Goal: Information Seeking & Learning: Find specific fact

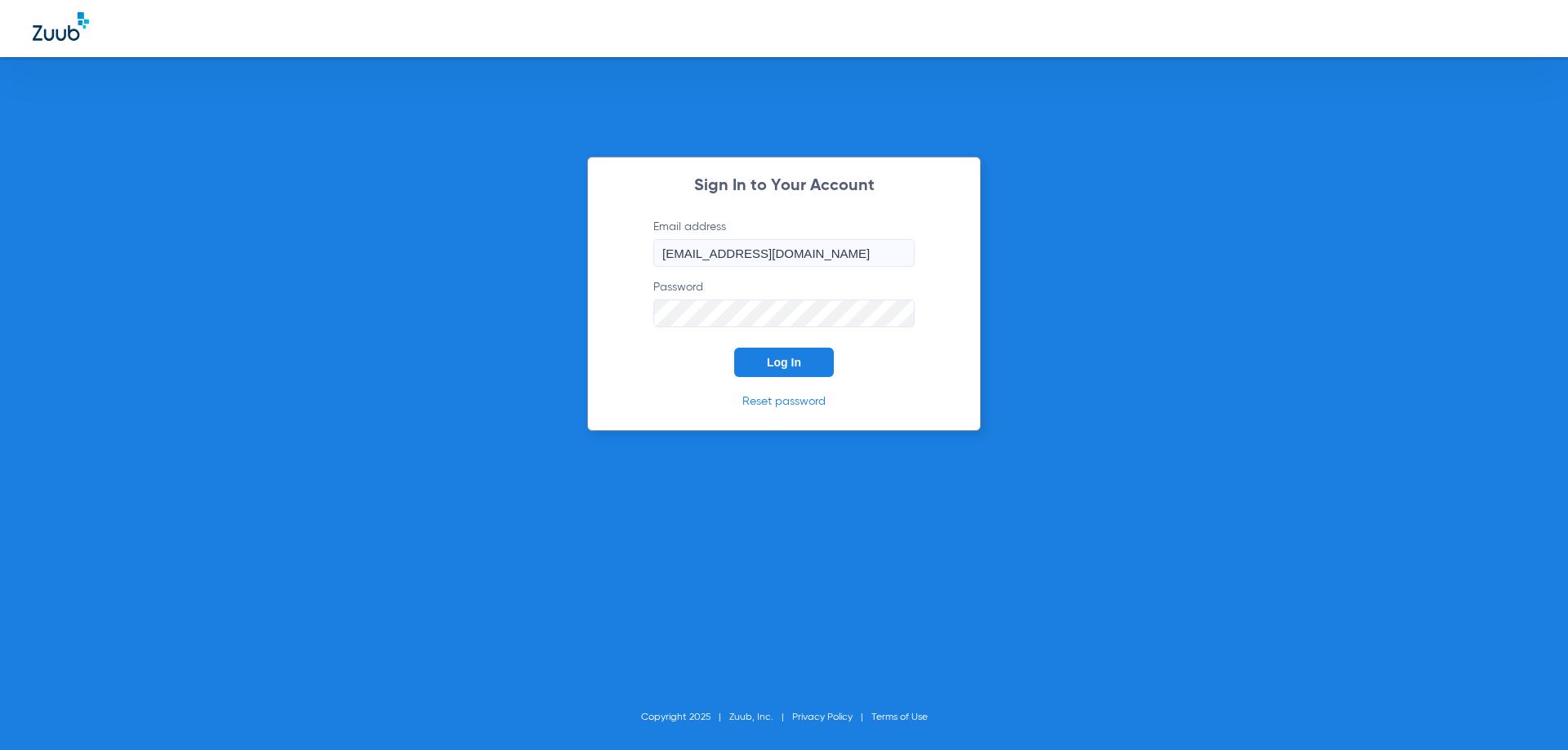
click at [778, 351] on button "Log In" at bounding box center [784, 363] width 100 height 30
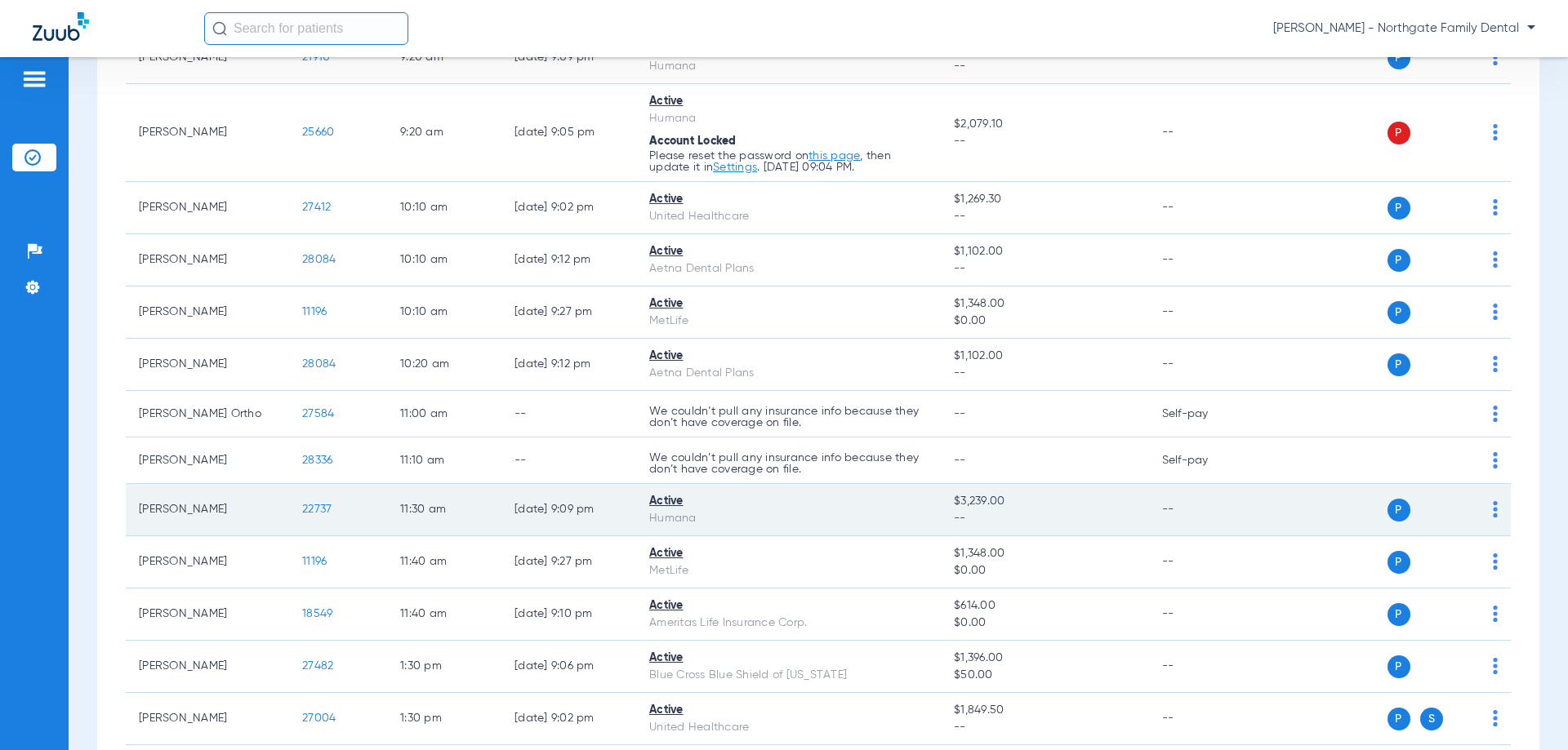
scroll to position [572, 0]
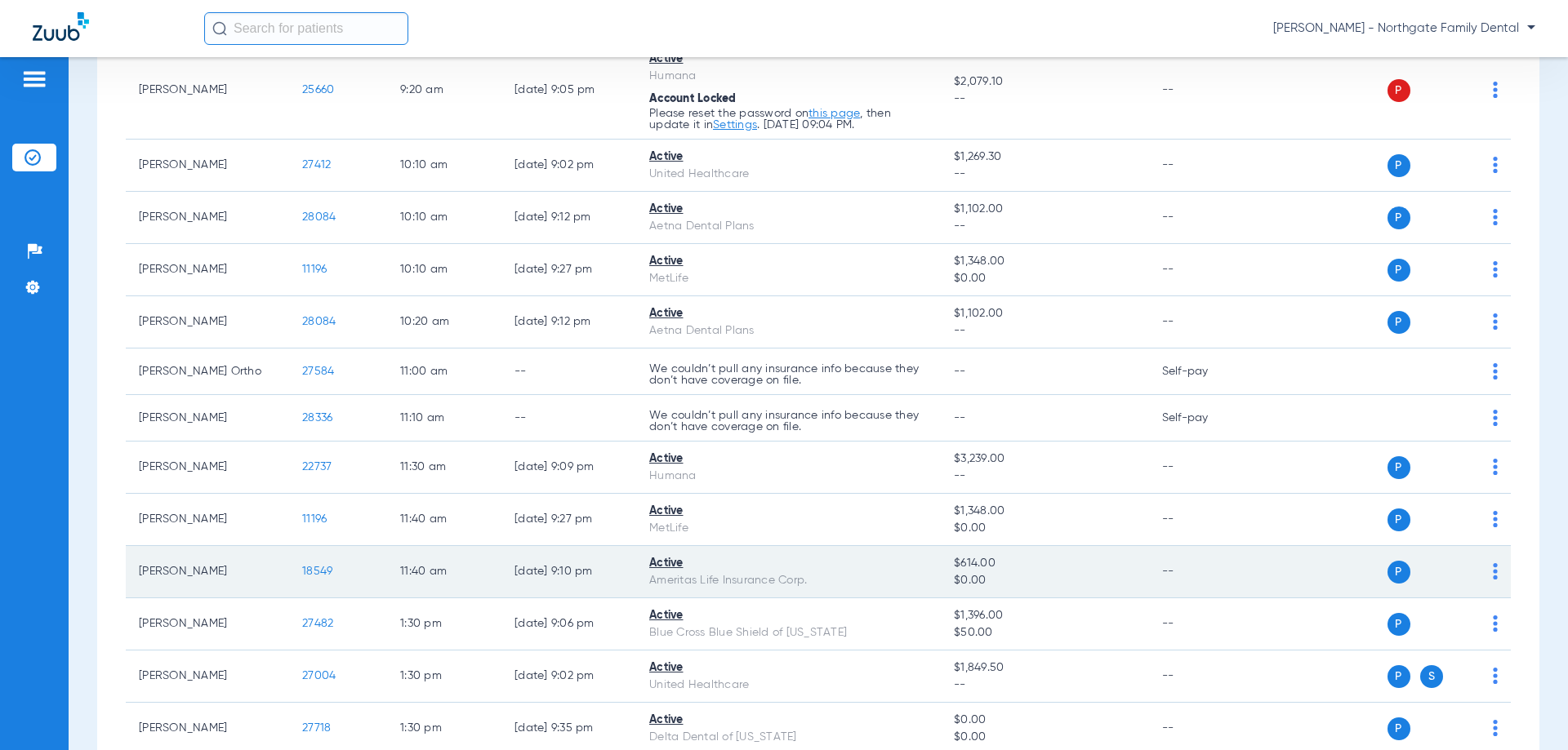
click at [317, 571] on span "18549" at bounding box center [317, 572] width 31 height 12
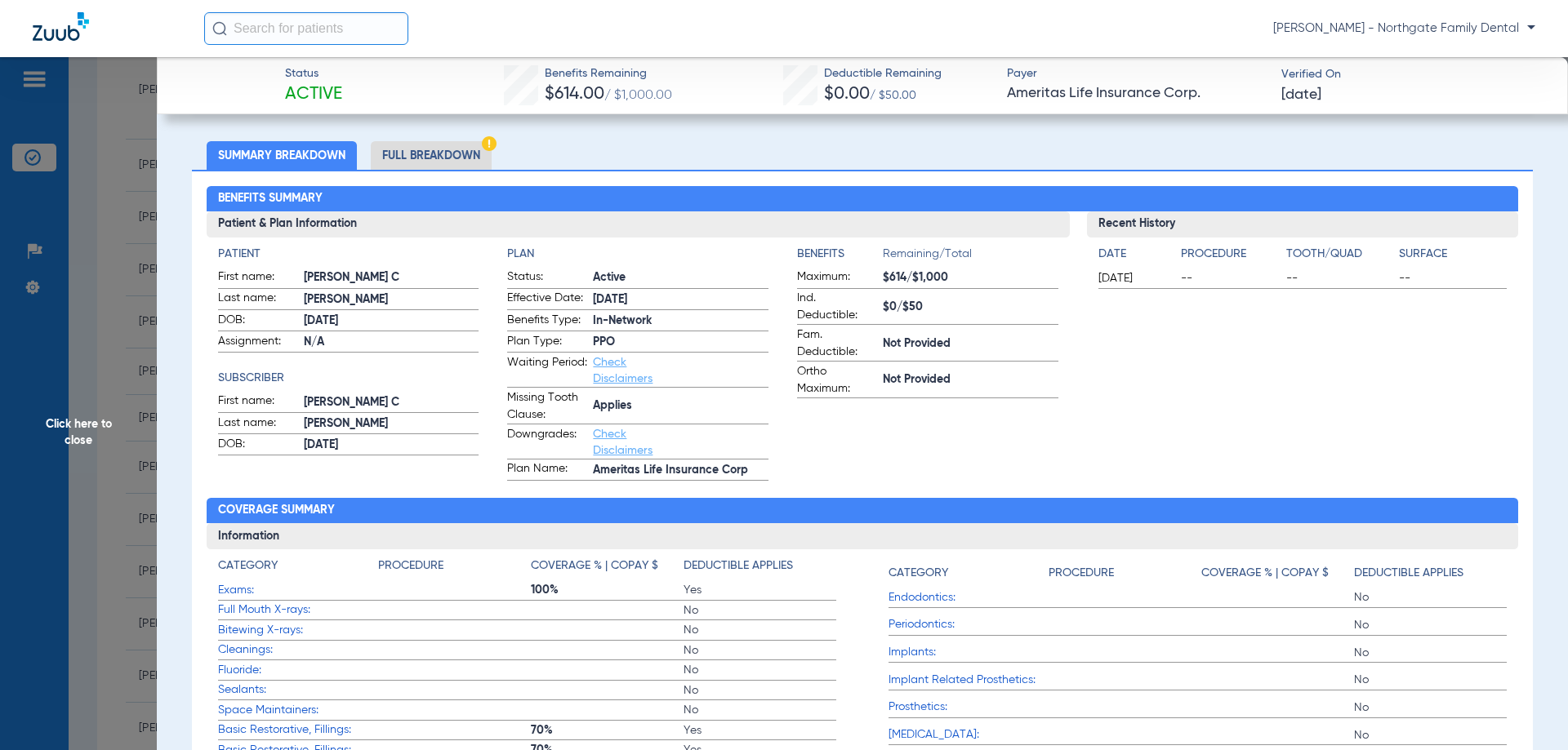
scroll to position [82, 0]
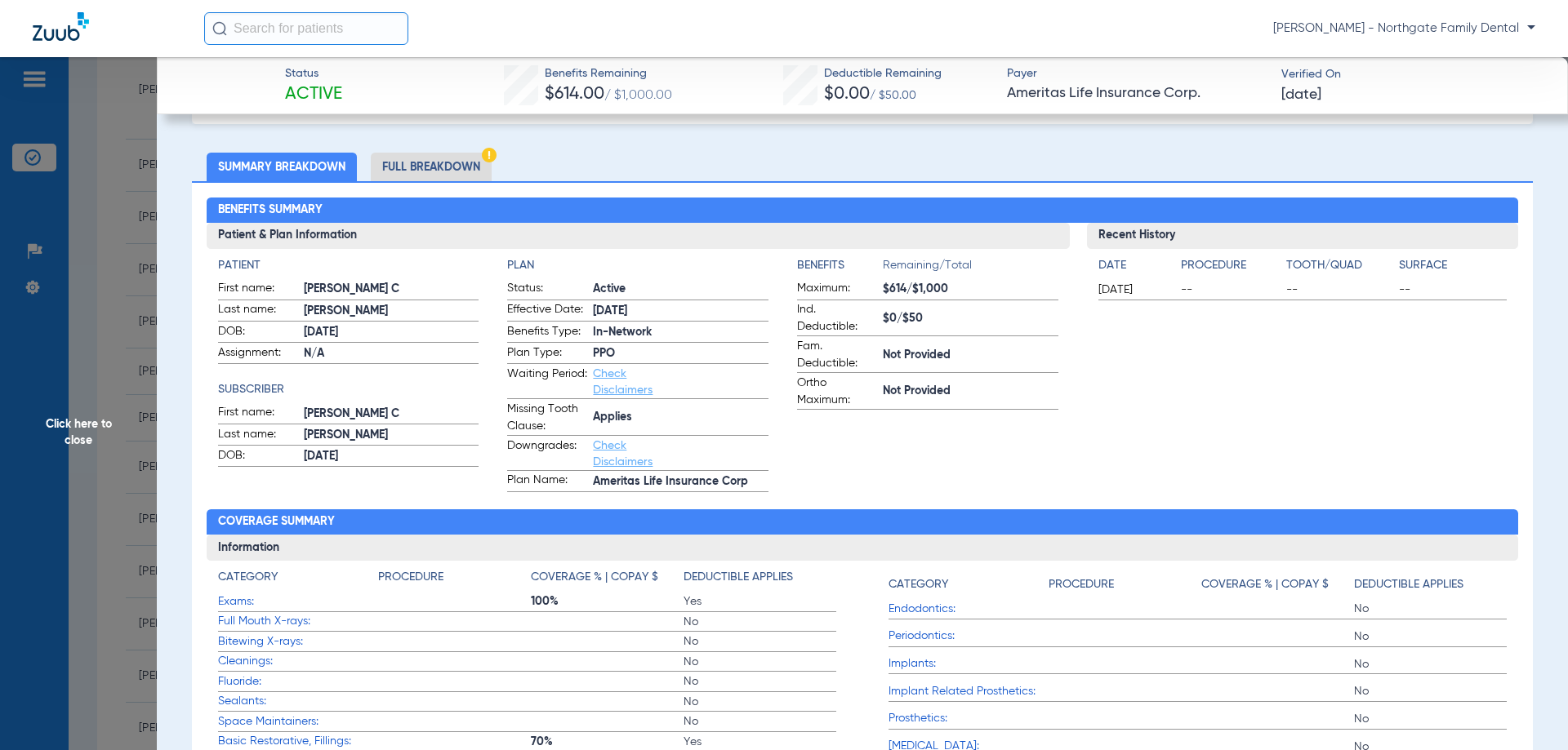
click at [436, 162] on li "Full Breakdown" at bounding box center [431, 167] width 121 height 29
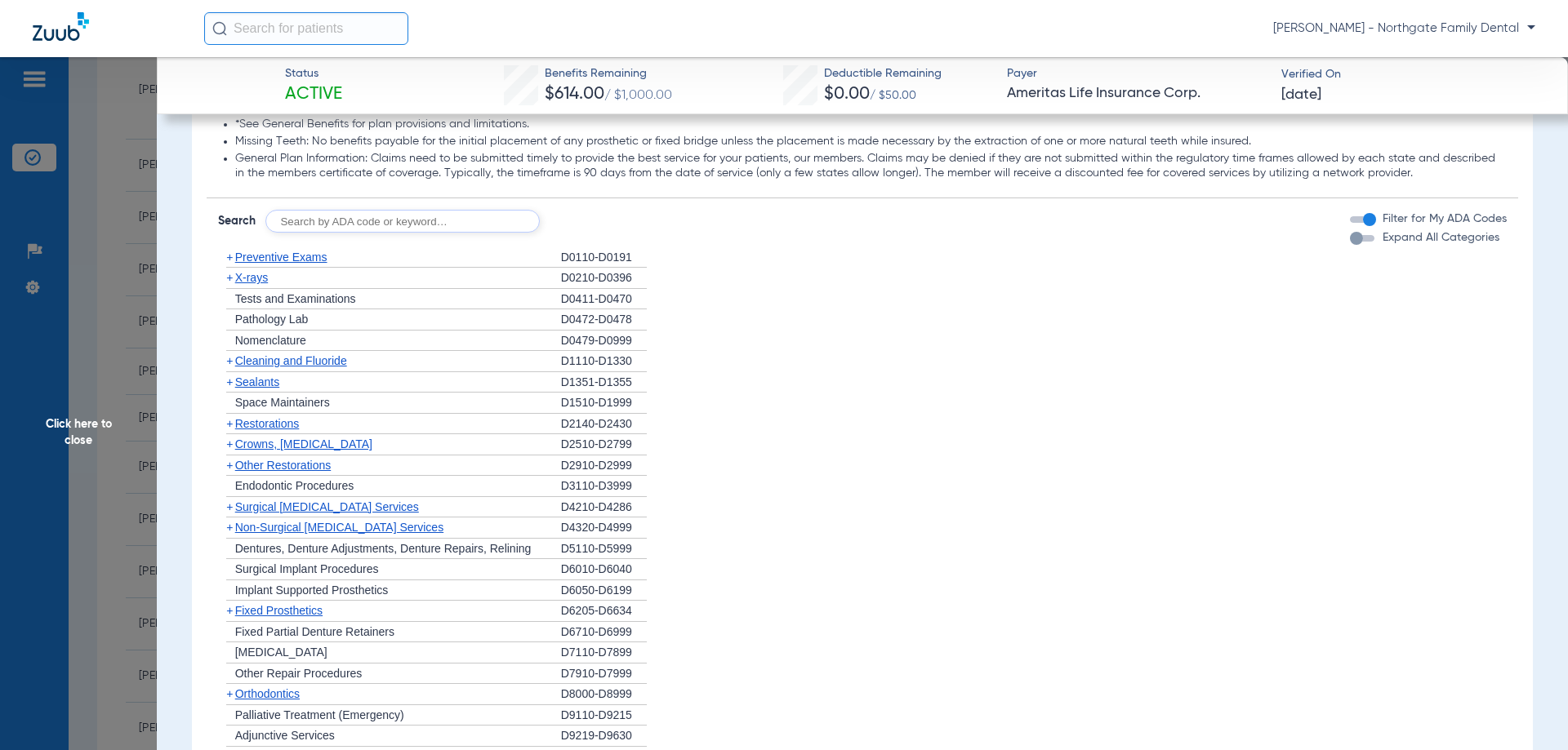
scroll to position [1306, 0]
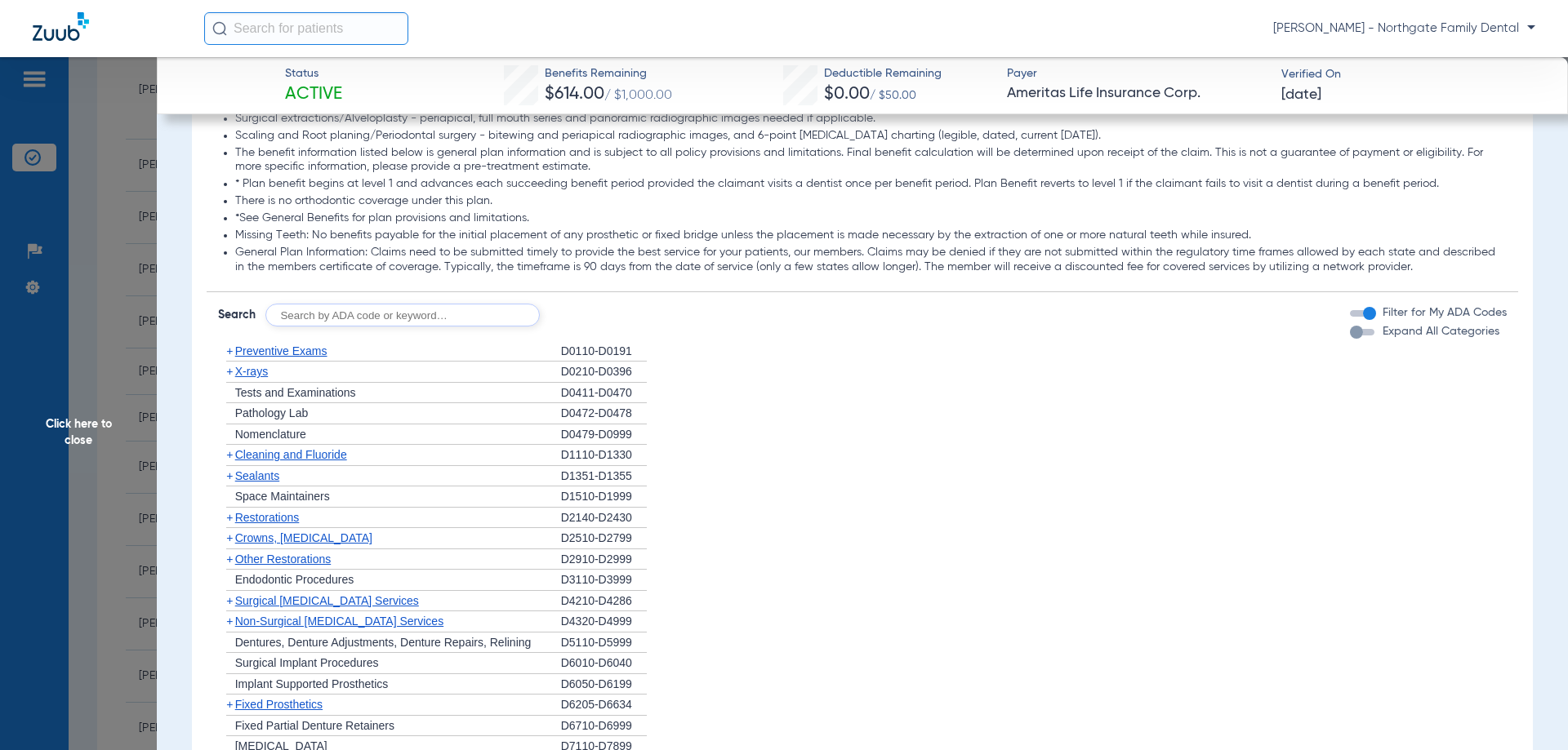
click at [364, 310] on input "text" at bounding box center [402, 314] width 274 height 23
type input "D4910"
click button "Search" at bounding box center [600, 314] width 64 height 23
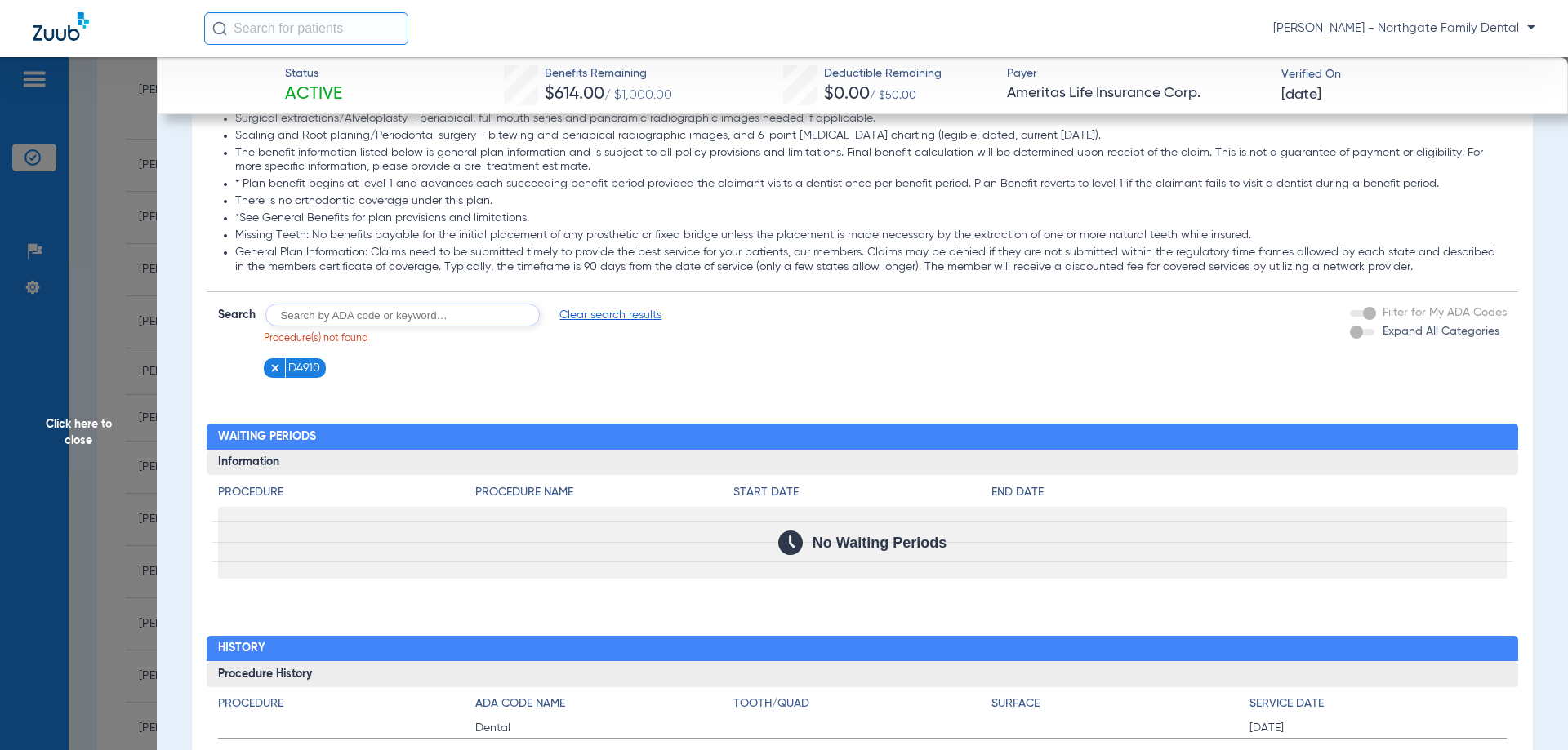
scroll to position [1352, 0]
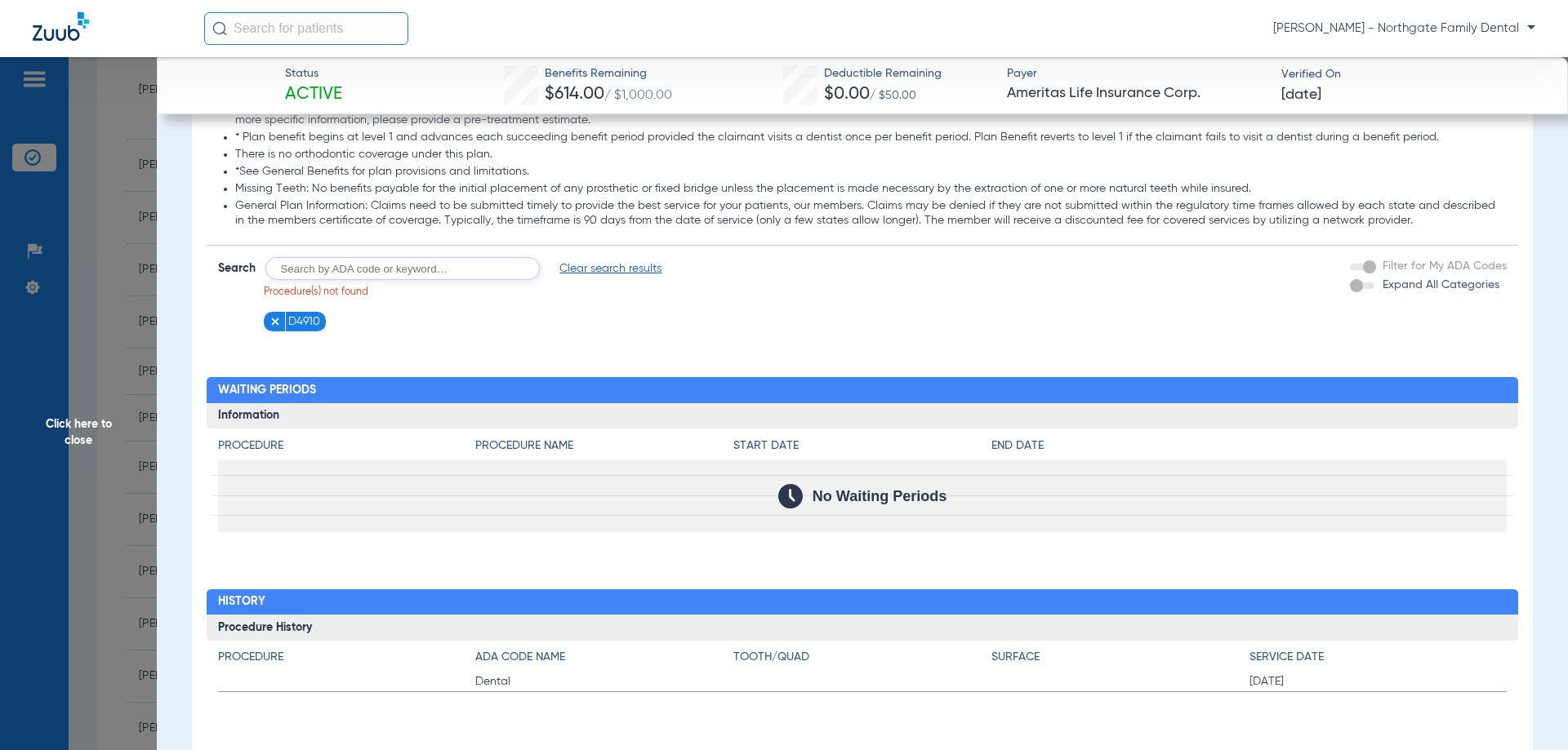
click at [83, 437] on span "Click here to close" at bounding box center [78, 432] width 157 height 750
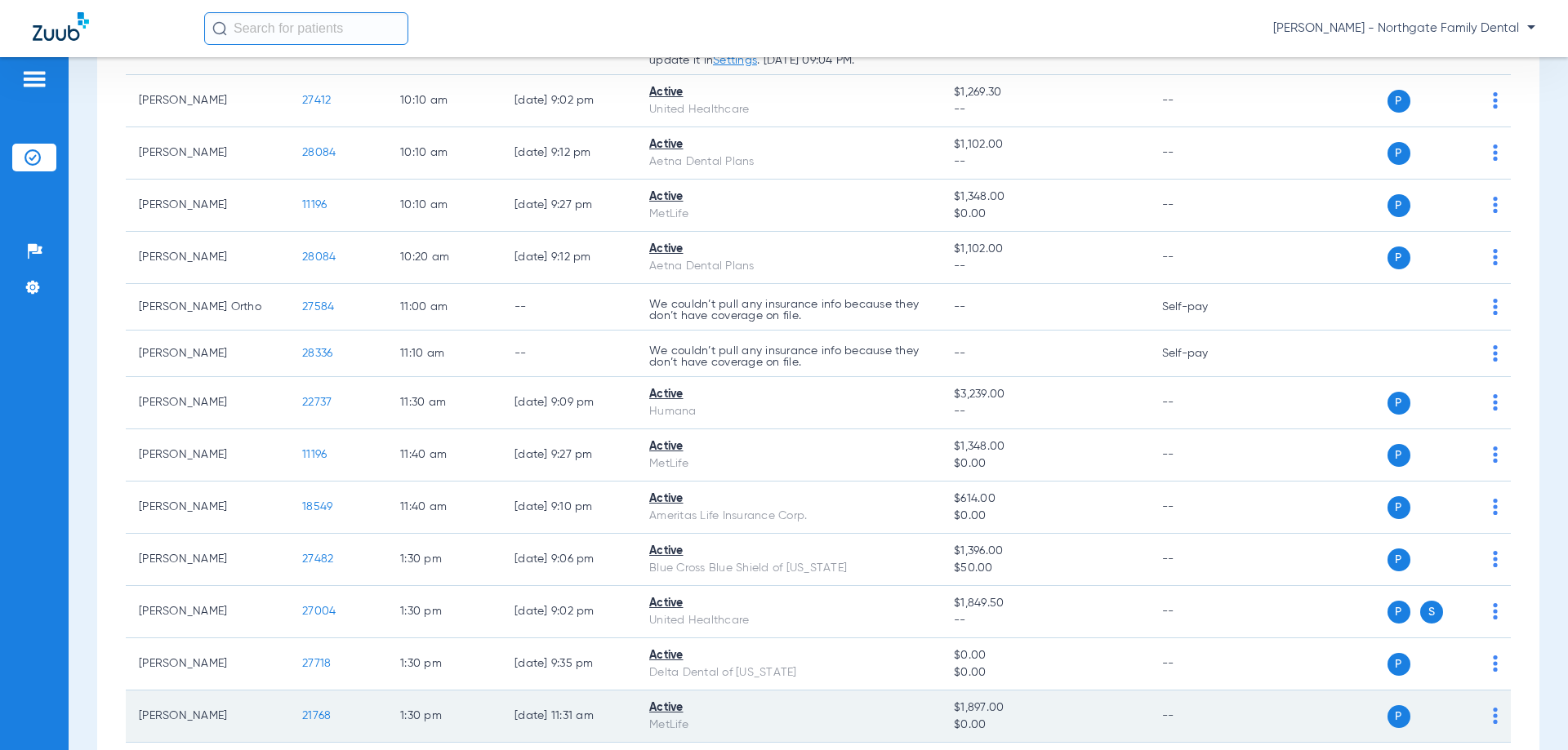
scroll to position [734, 0]
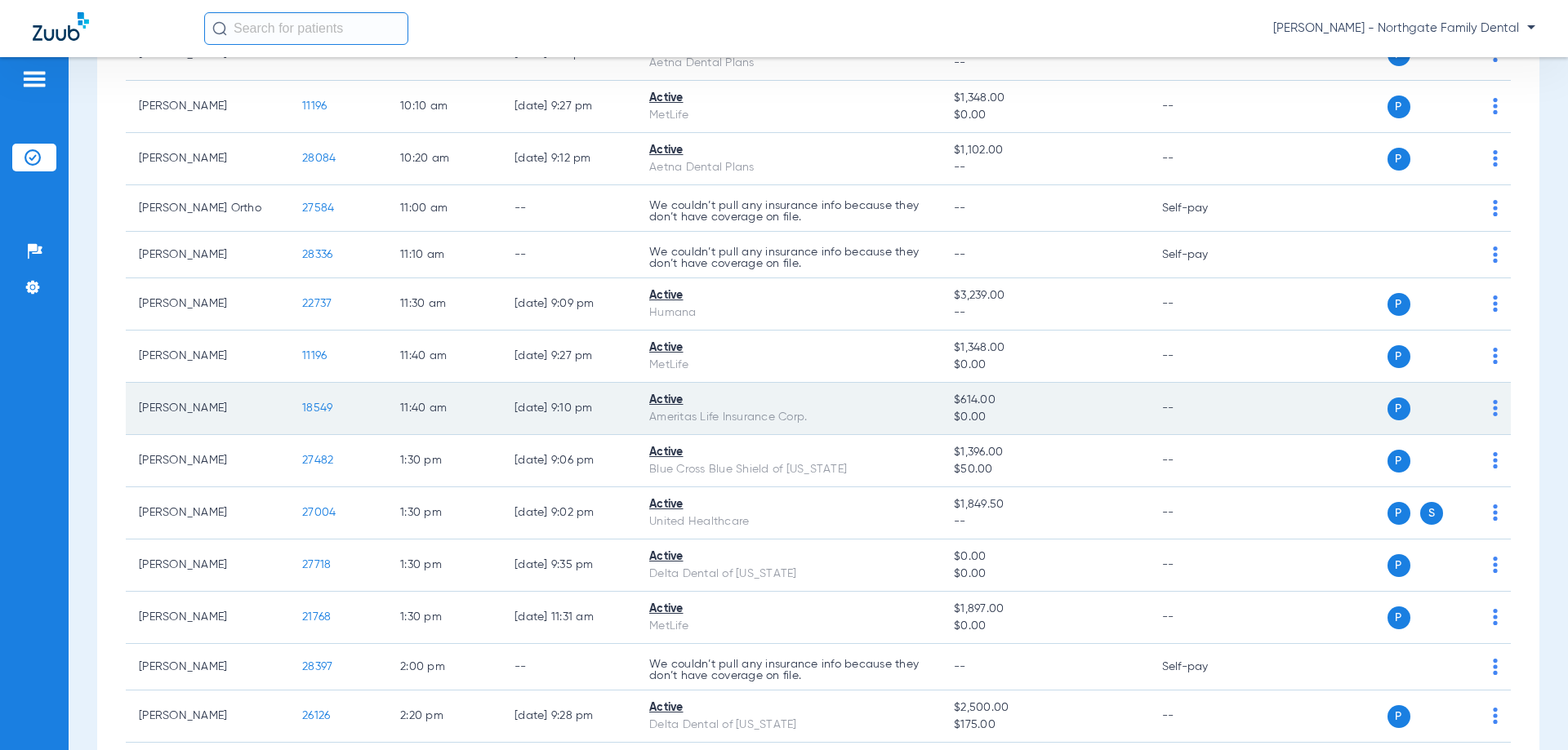
click at [327, 406] on span "18549" at bounding box center [317, 408] width 31 height 12
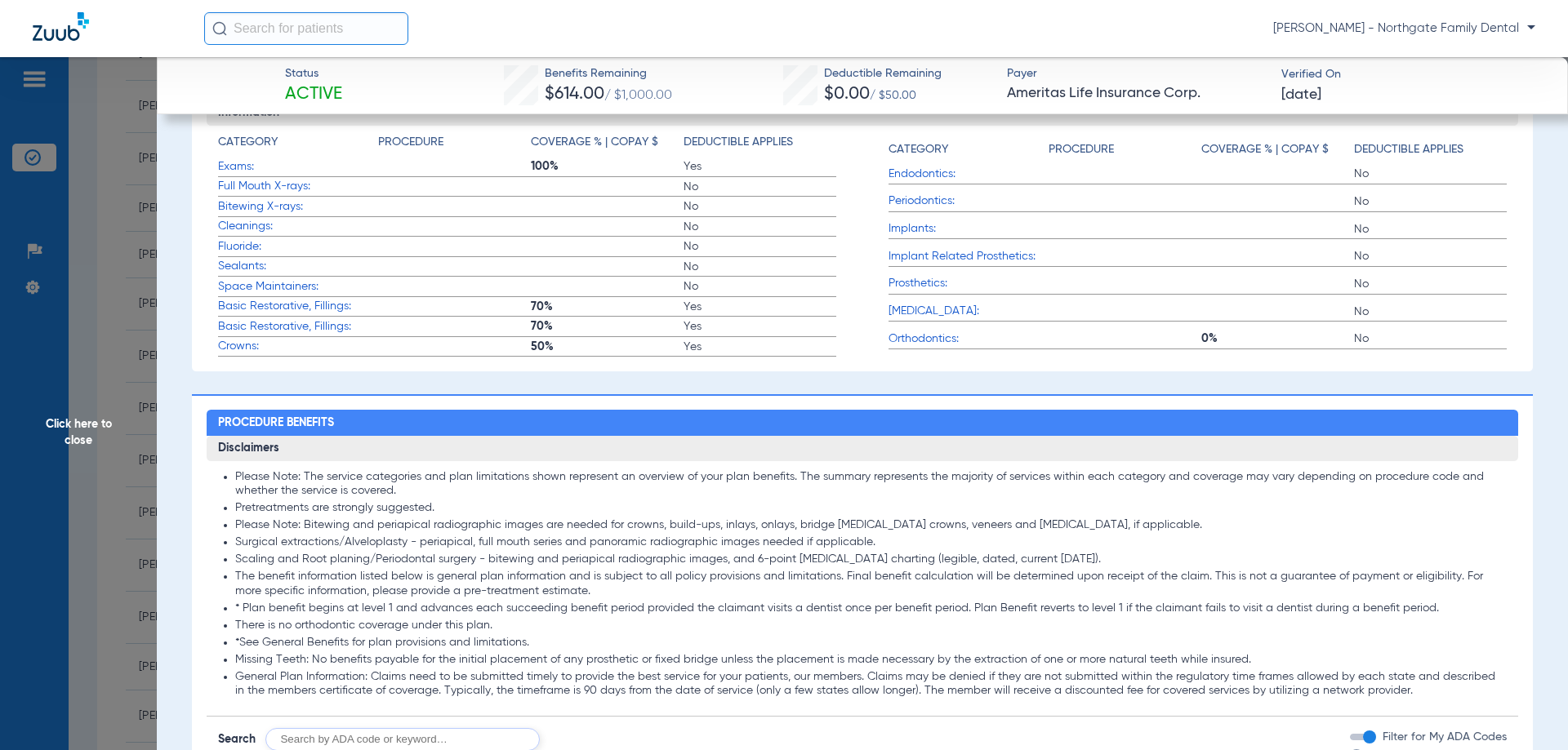
scroll to position [490, 0]
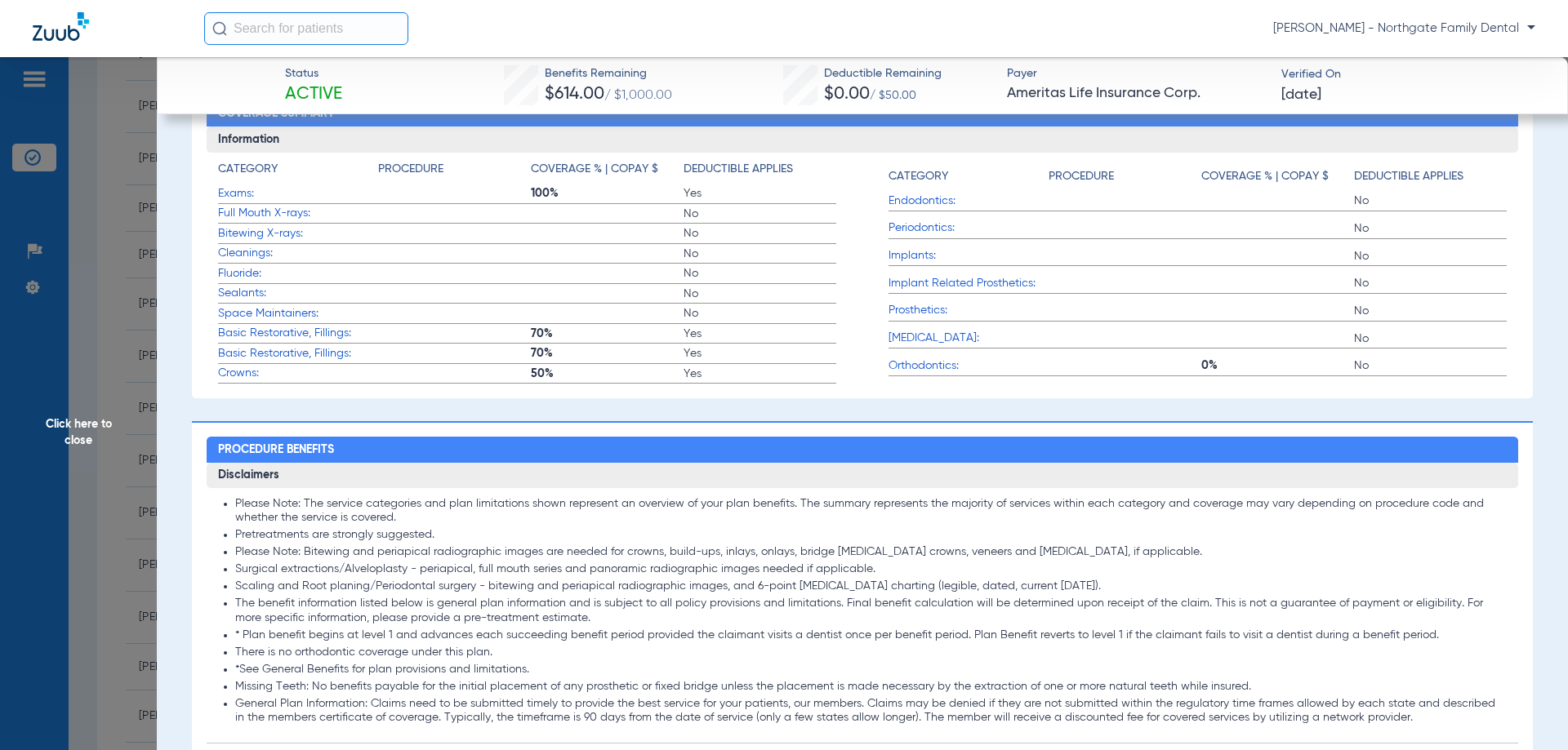
click at [88, 420] on span "Click here to close" at bounding box center [78, 432] width 157 height 750
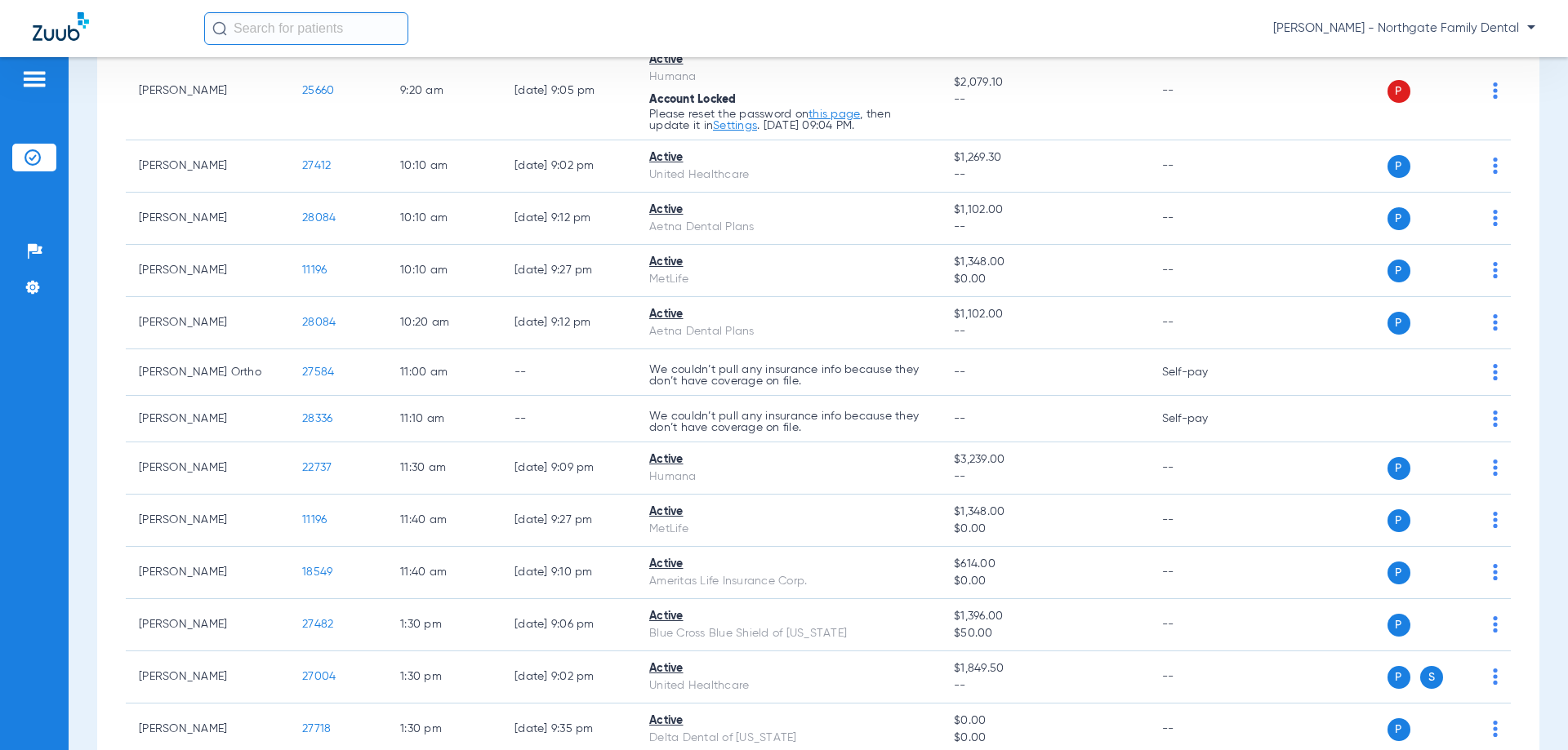
scroll to position [572, 0]
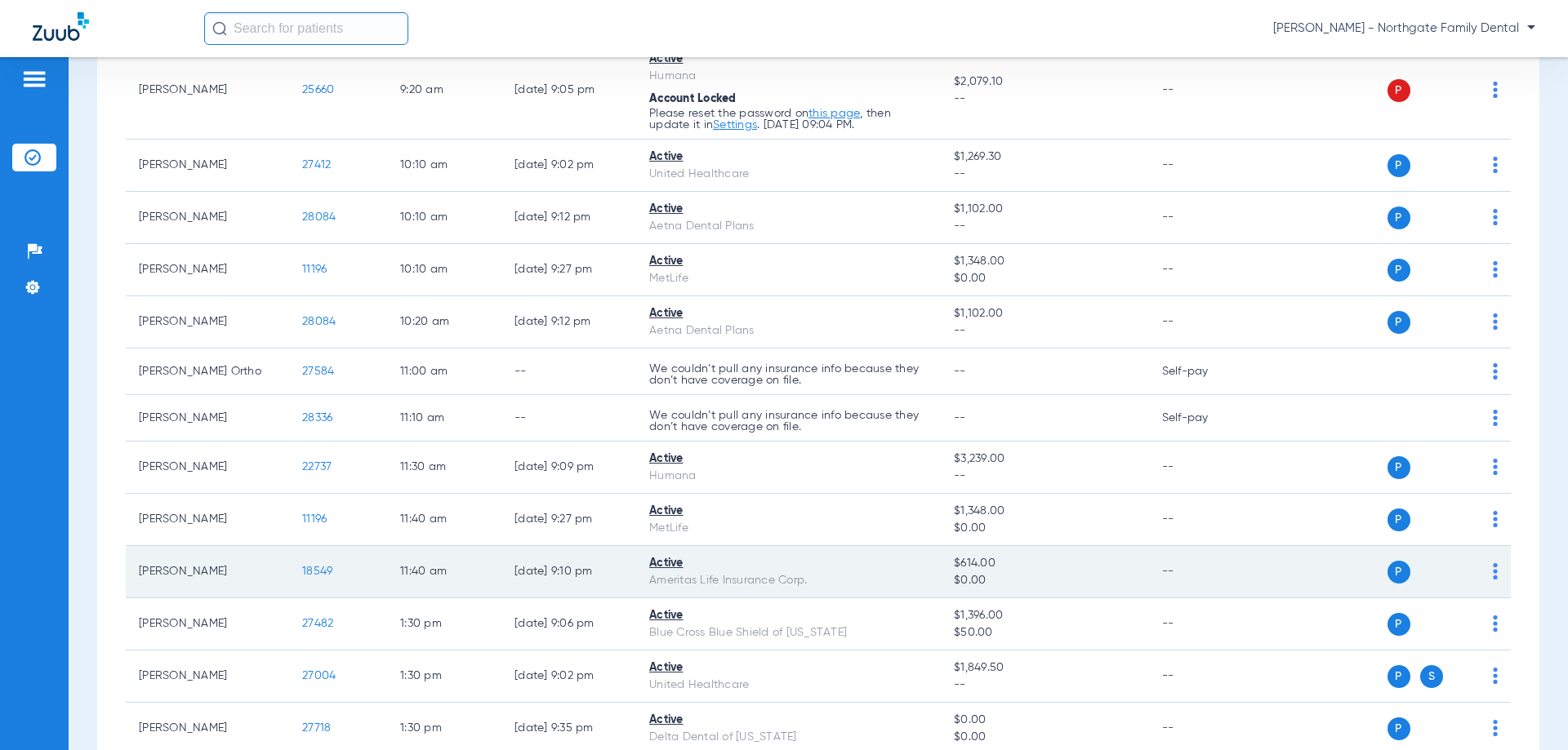
click at [327, 570] on span "18549" at bounding box center [317, 572] width 31 height 12
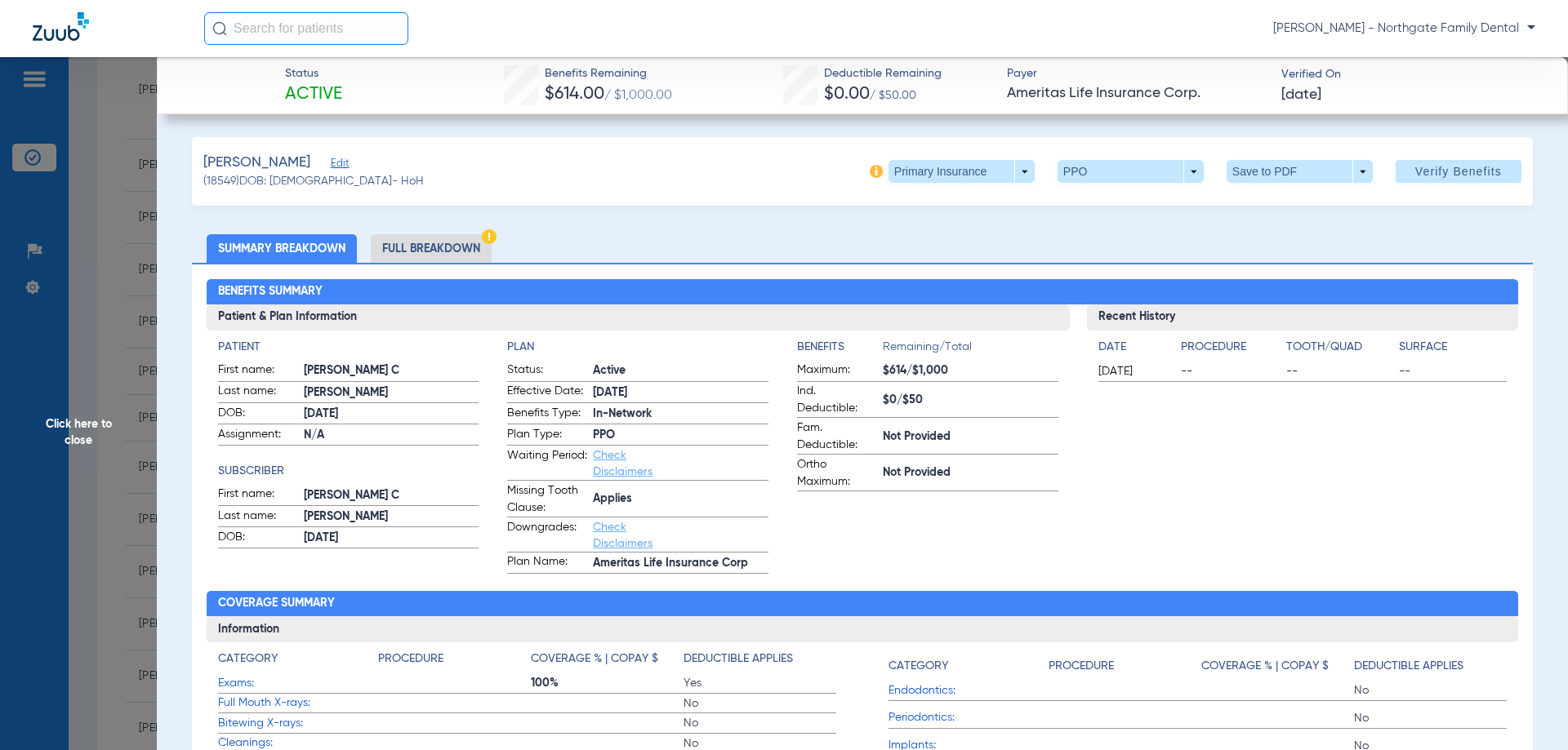
click at [404, 239] on li "Full Breakdown" at bounding box center [431, 248] width 121 height 29
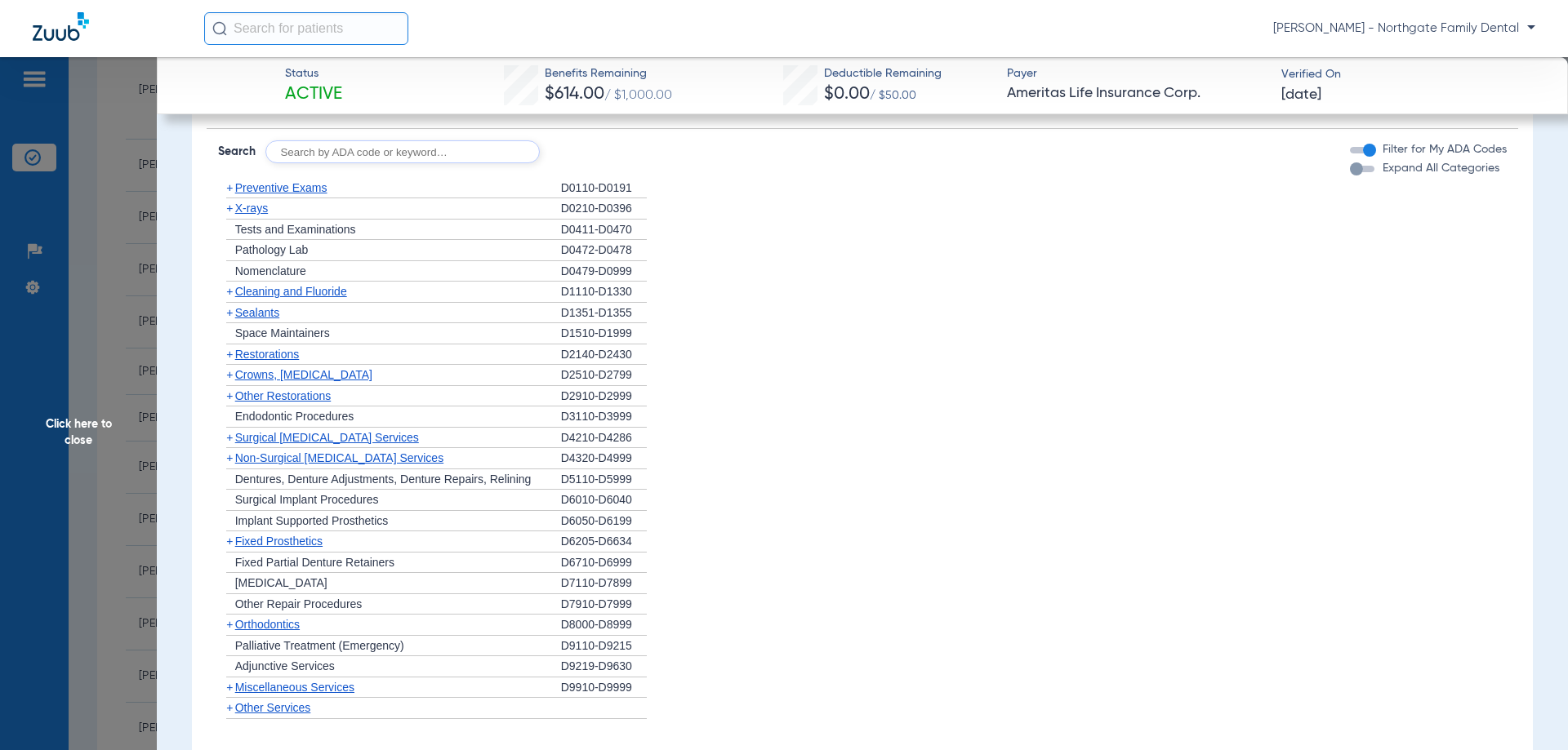
scroll to position [1224, 0]
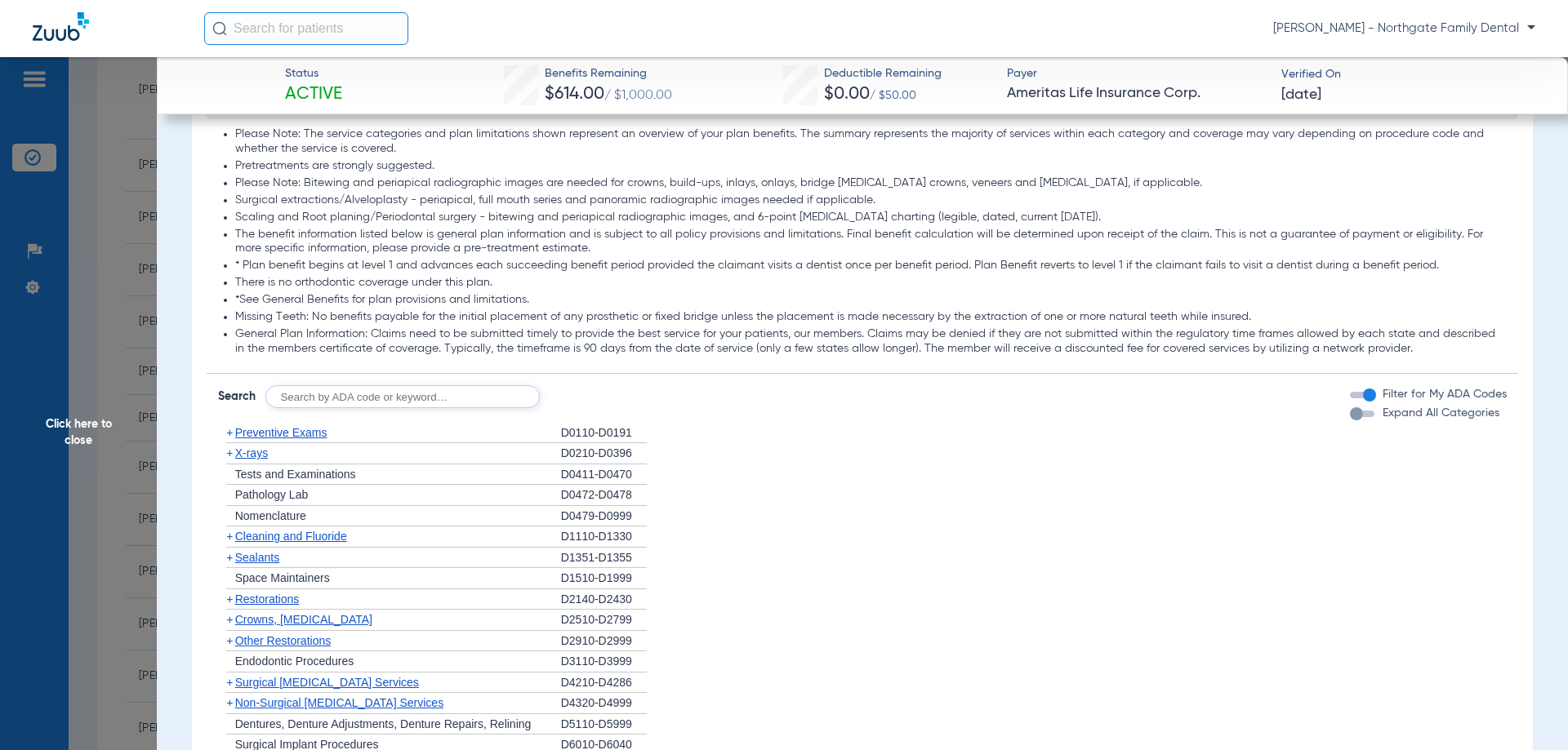
click at [354, 392] on input "text" at bounding box center [402, 396] width 274 height 23
type input "D7953"
click at [587, 387] on button "Search" at bounding box center [600, 396] width 64 height 23
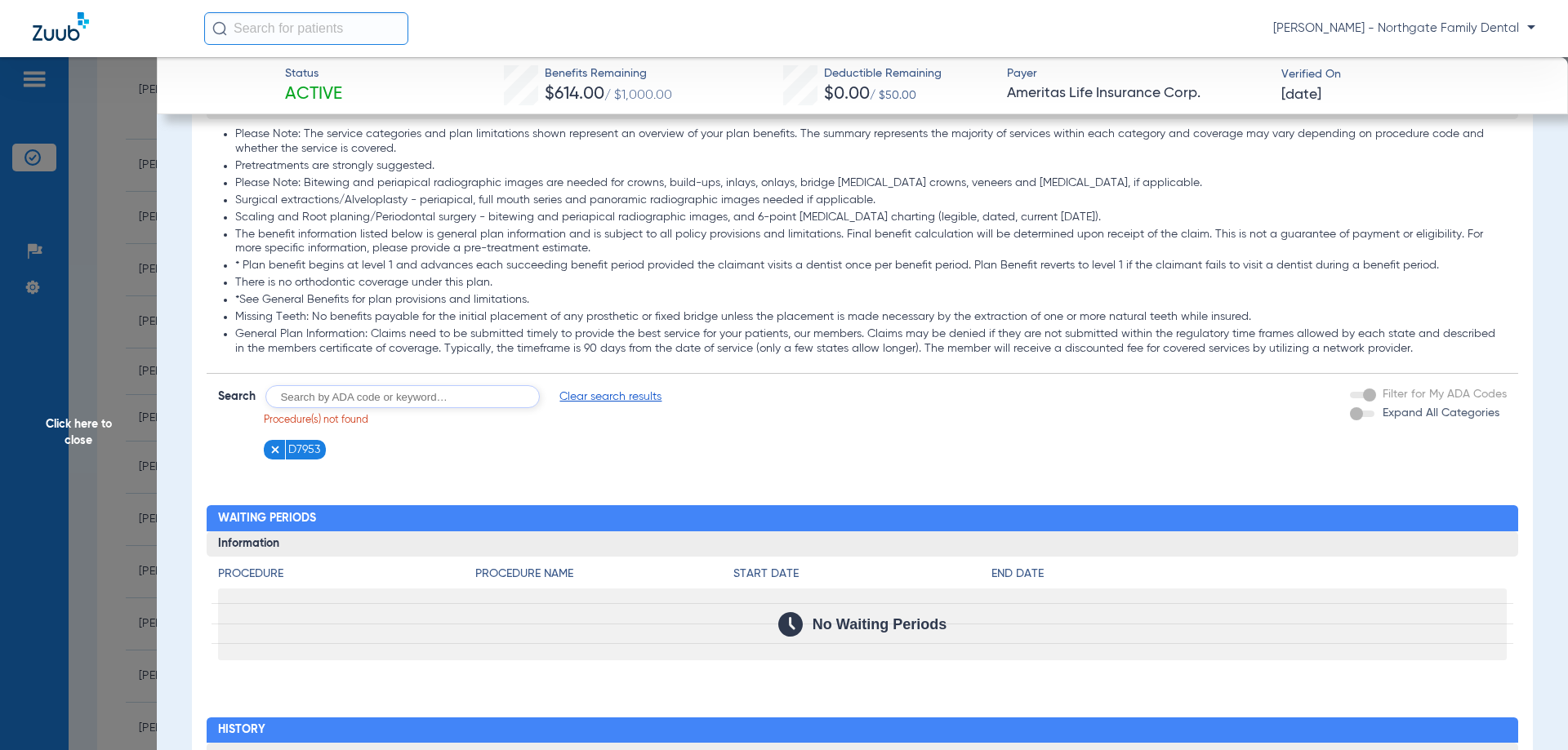
click at [459, 385] on input "text" at bounding box center [402, 396] width 274 height 23
type input "D7210"
click at [612, 385] on button "Search" at bounding box center [600, 396] width 64 height 23
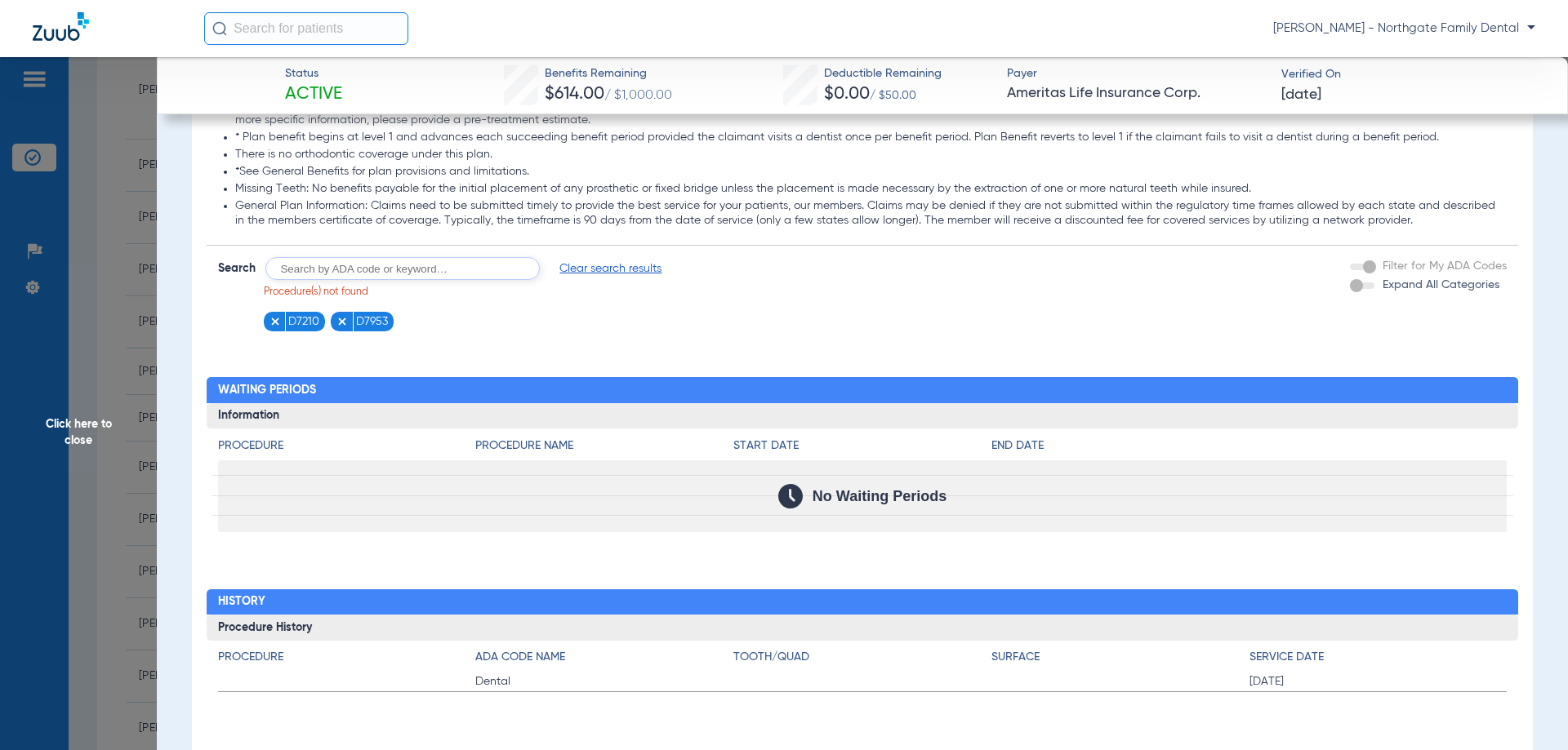
click at [342, 316] on img at bounding box center [342, 322] width 12 height 12
click at [277, 316] on img at bounding box center [275, 322] width 12 height 12
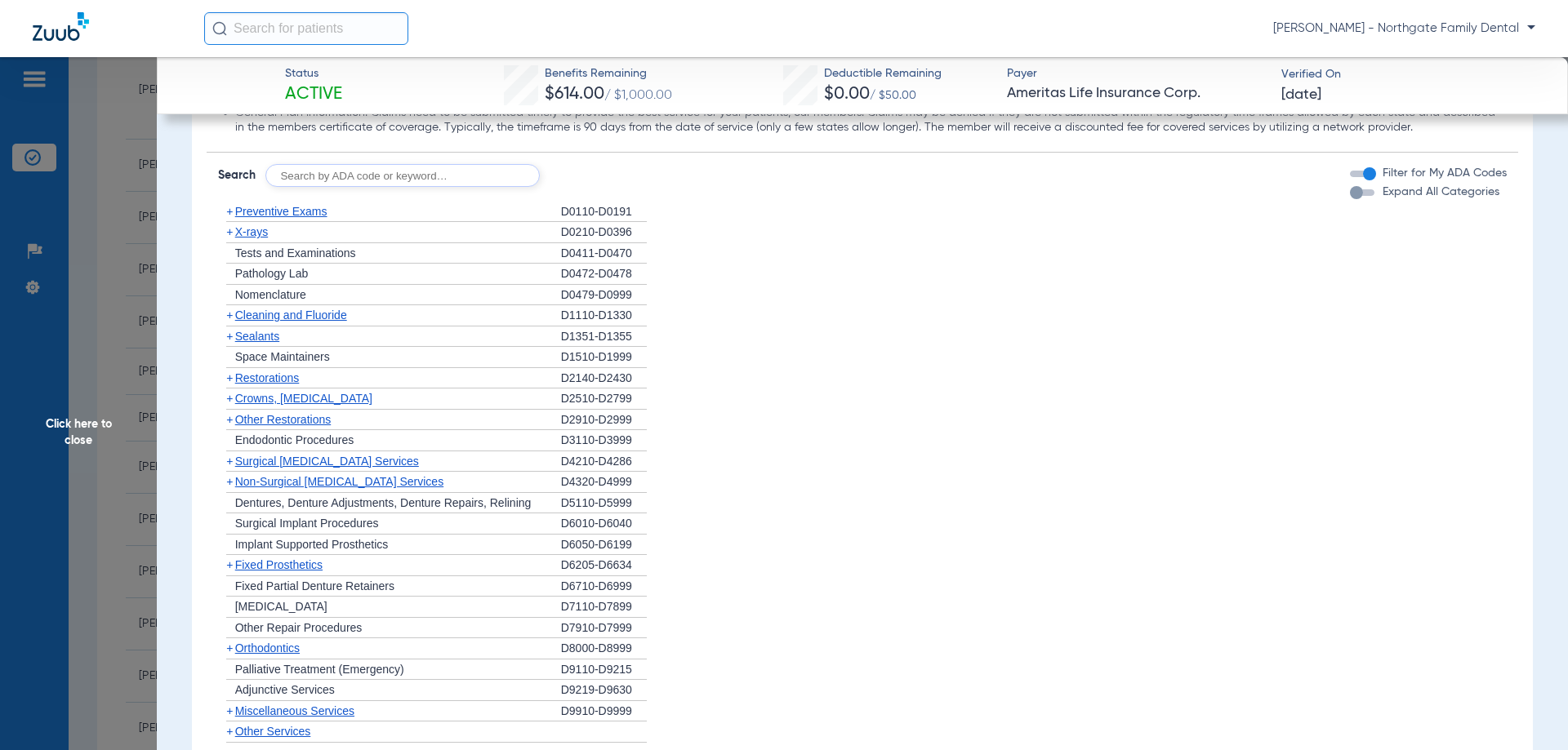
scroll to position [1516, 0]
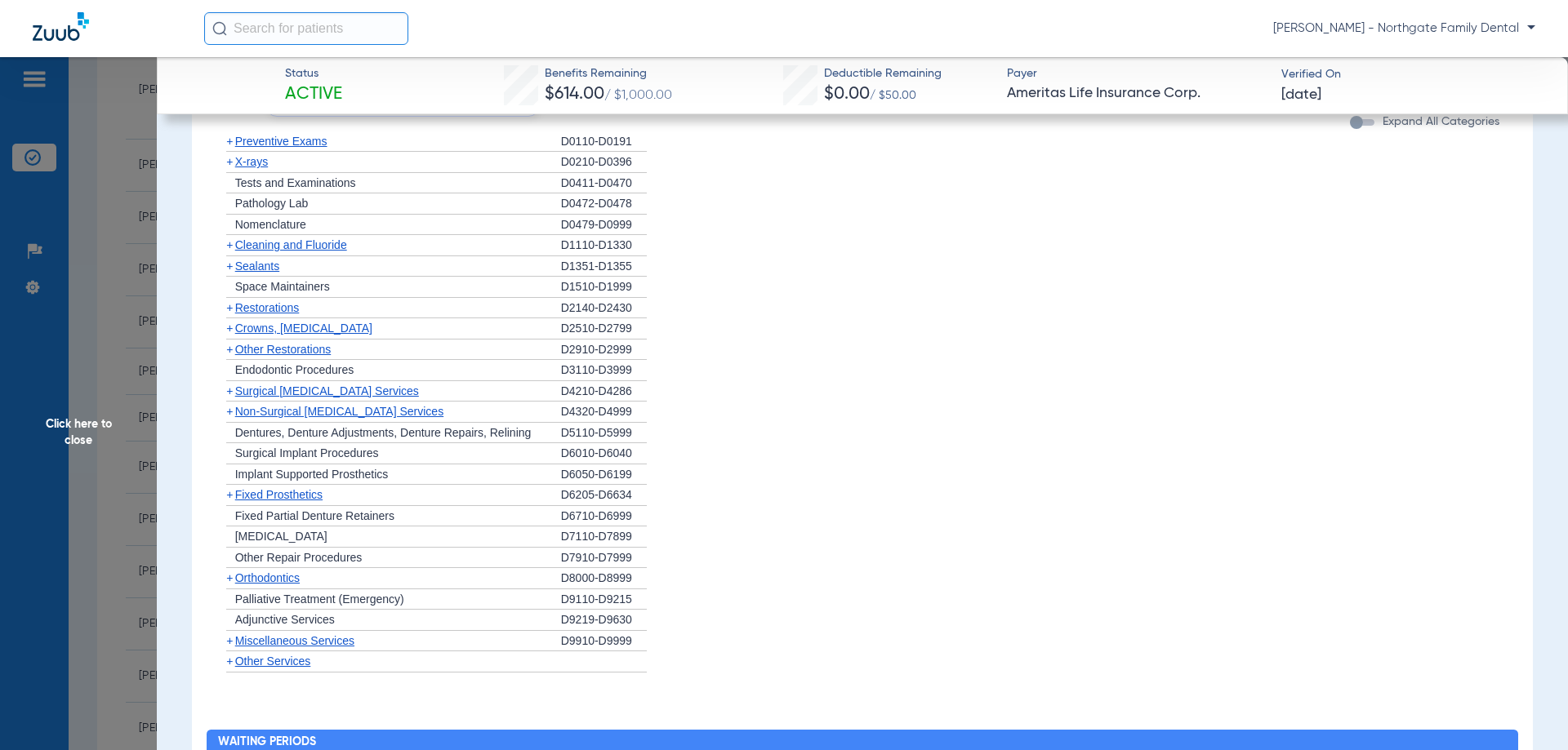
click at [301, 488] on span "Fixed Prosthetics" at bounding box center [279, 494] width 88 height 13
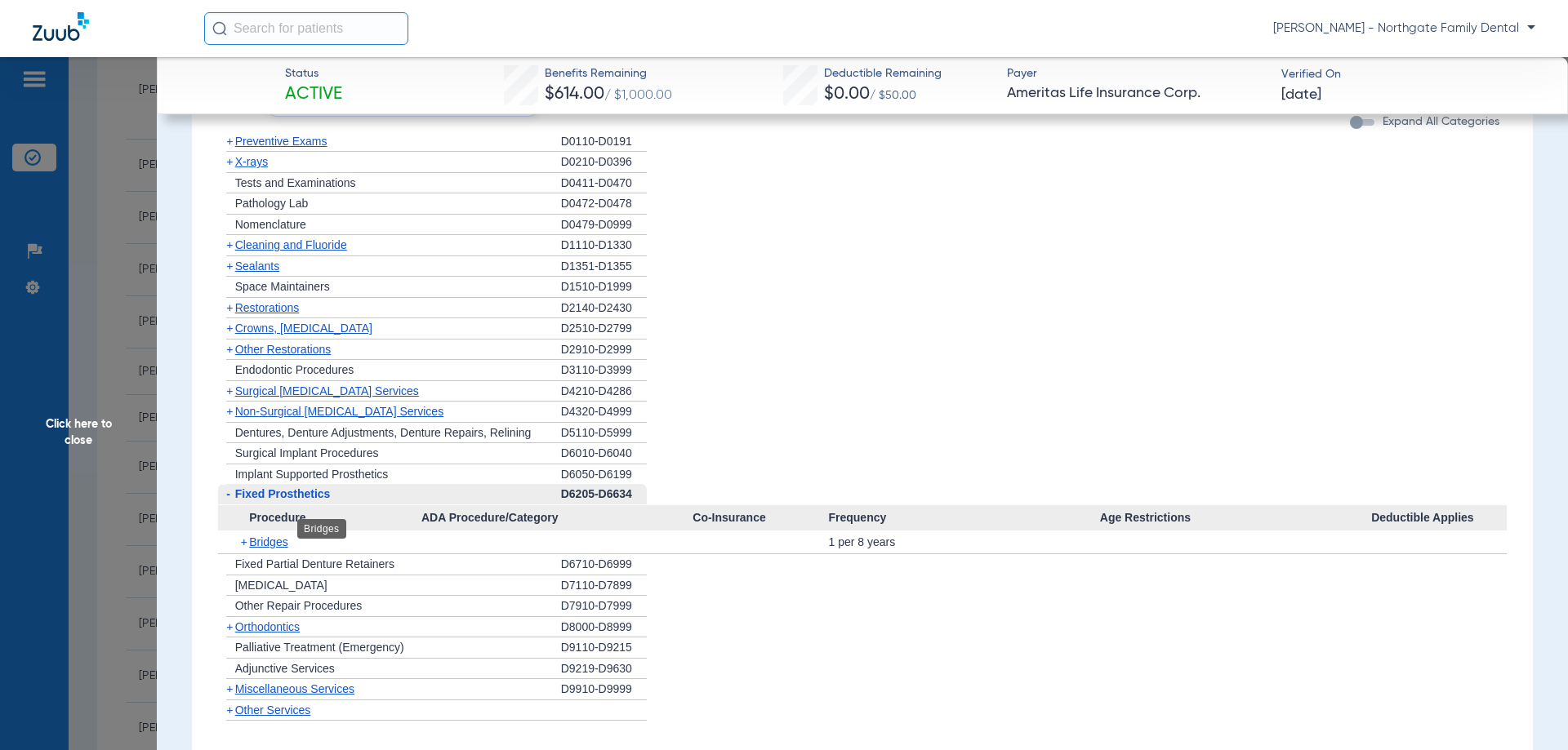
click at [273, 535] on span "Bridges" at bounding box center [268, 541] width 38 height 13
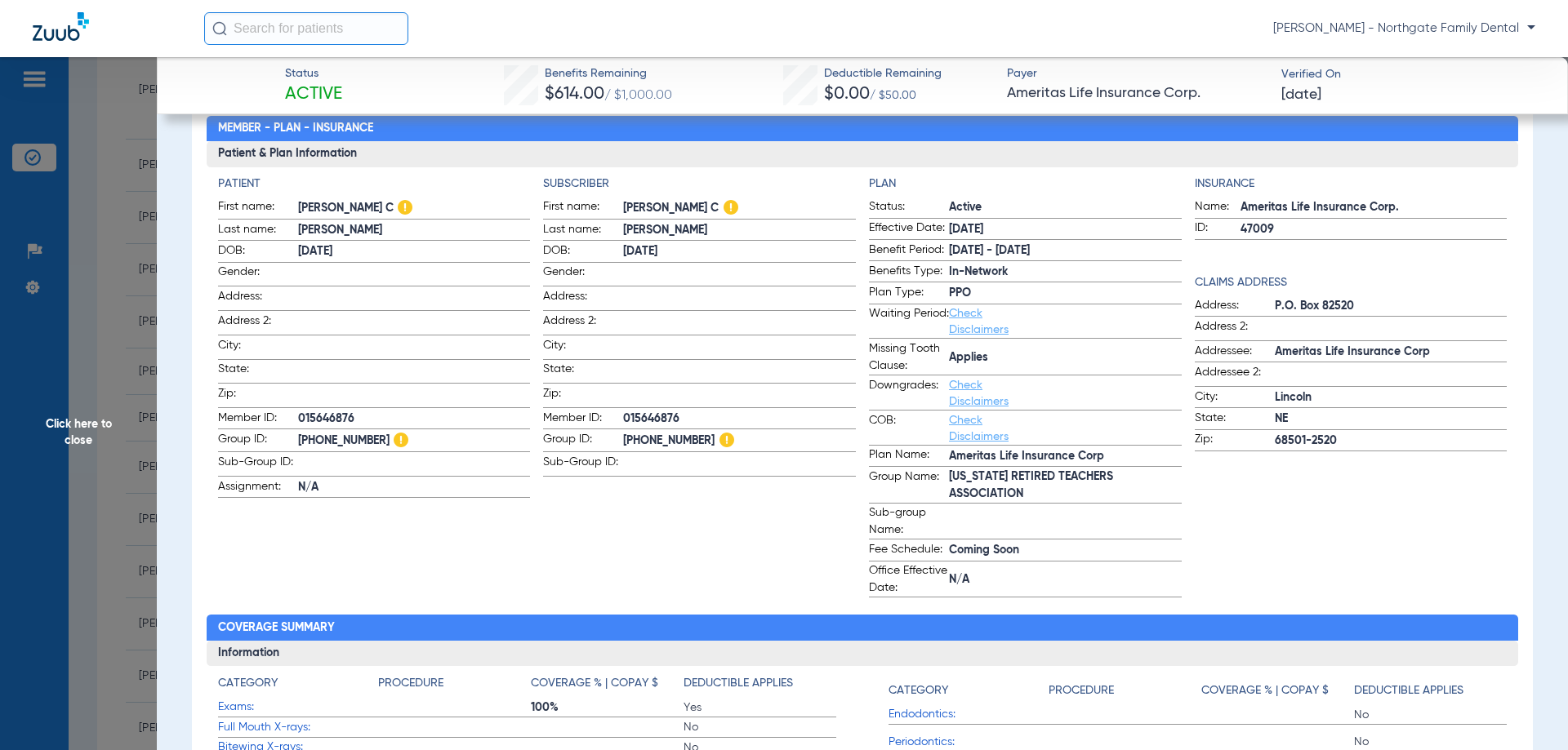
scroll to position [82, 0]
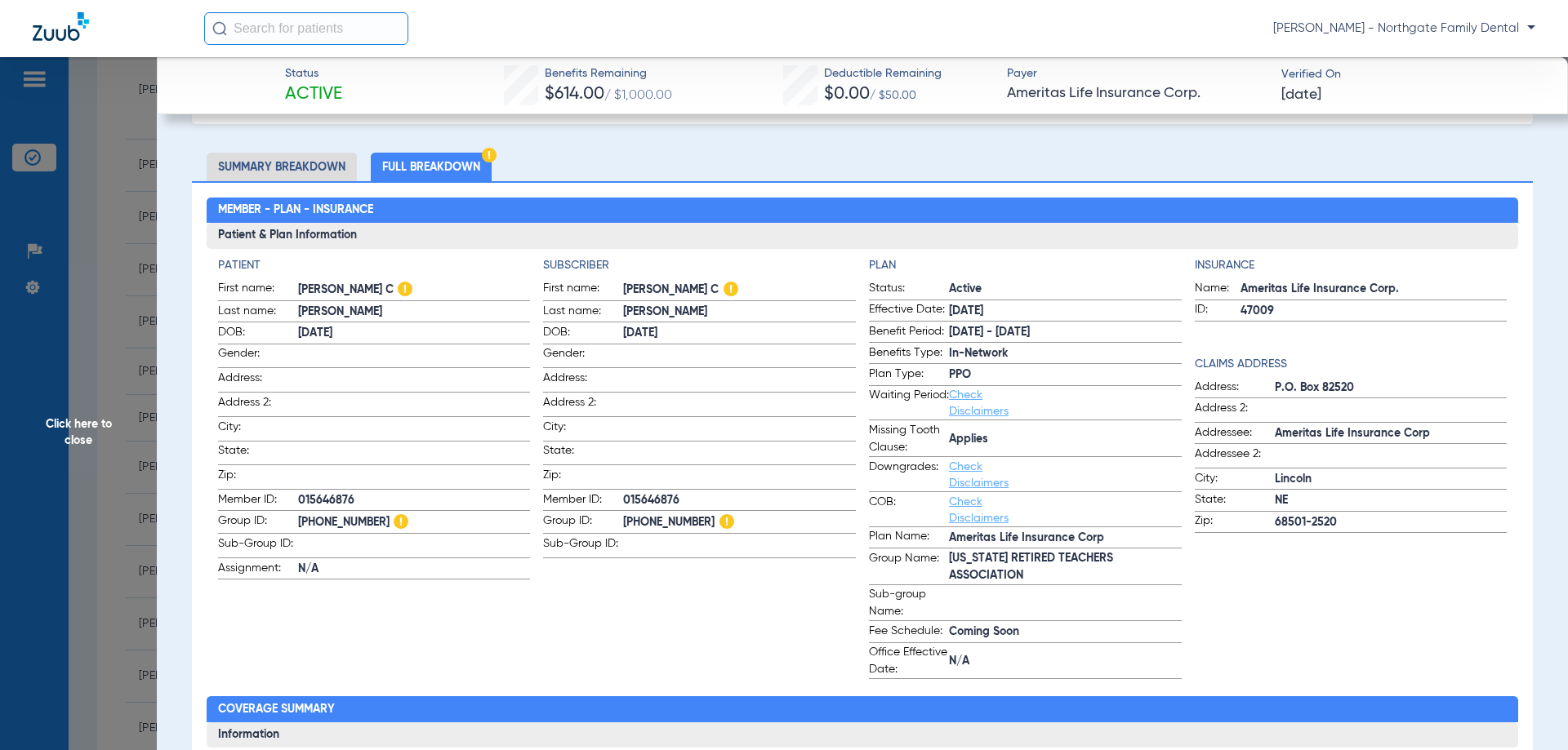
click at [286, 166] on li "Summary Breakdown" at bounding box center [282, 167] width 150 height 29
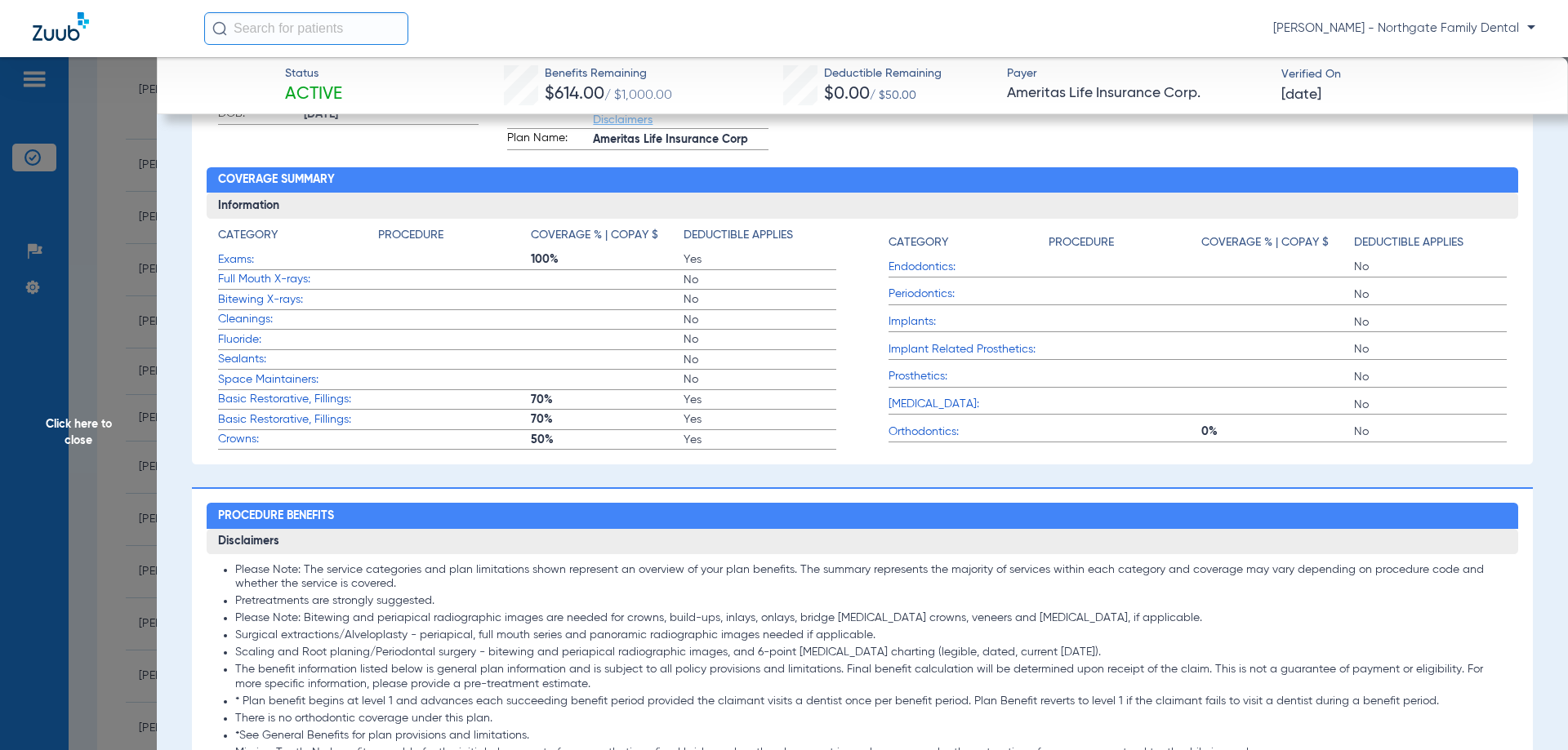
scroll to position [490, 0]
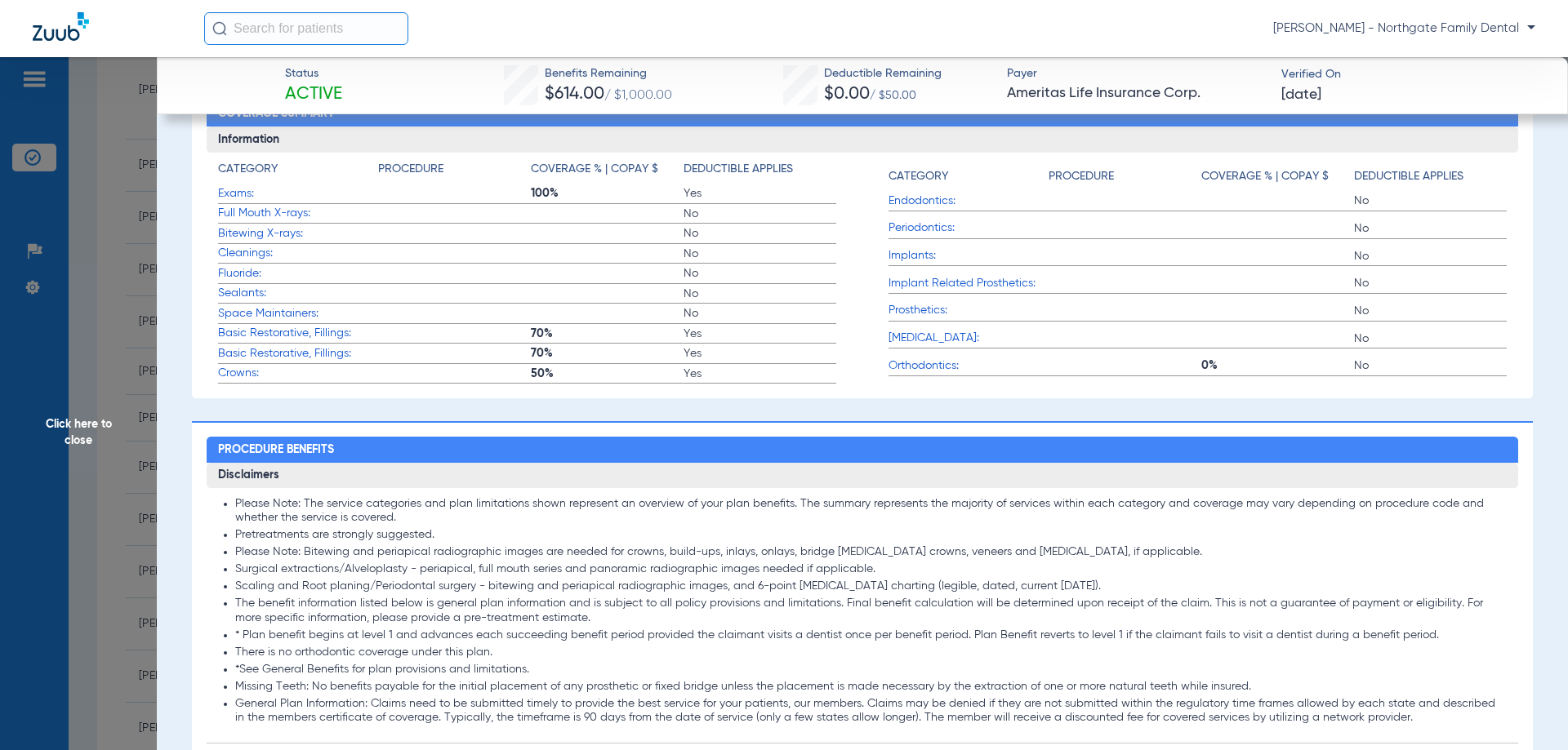
drag, startPoint x: 1163, startPoint y: 515, endPoint x: 986, endPoint y: 459, distance: 185.6
click at [986, 459] on h2 "Procedure Benefits" at bounding box center [863, 449] width 1313 height 27
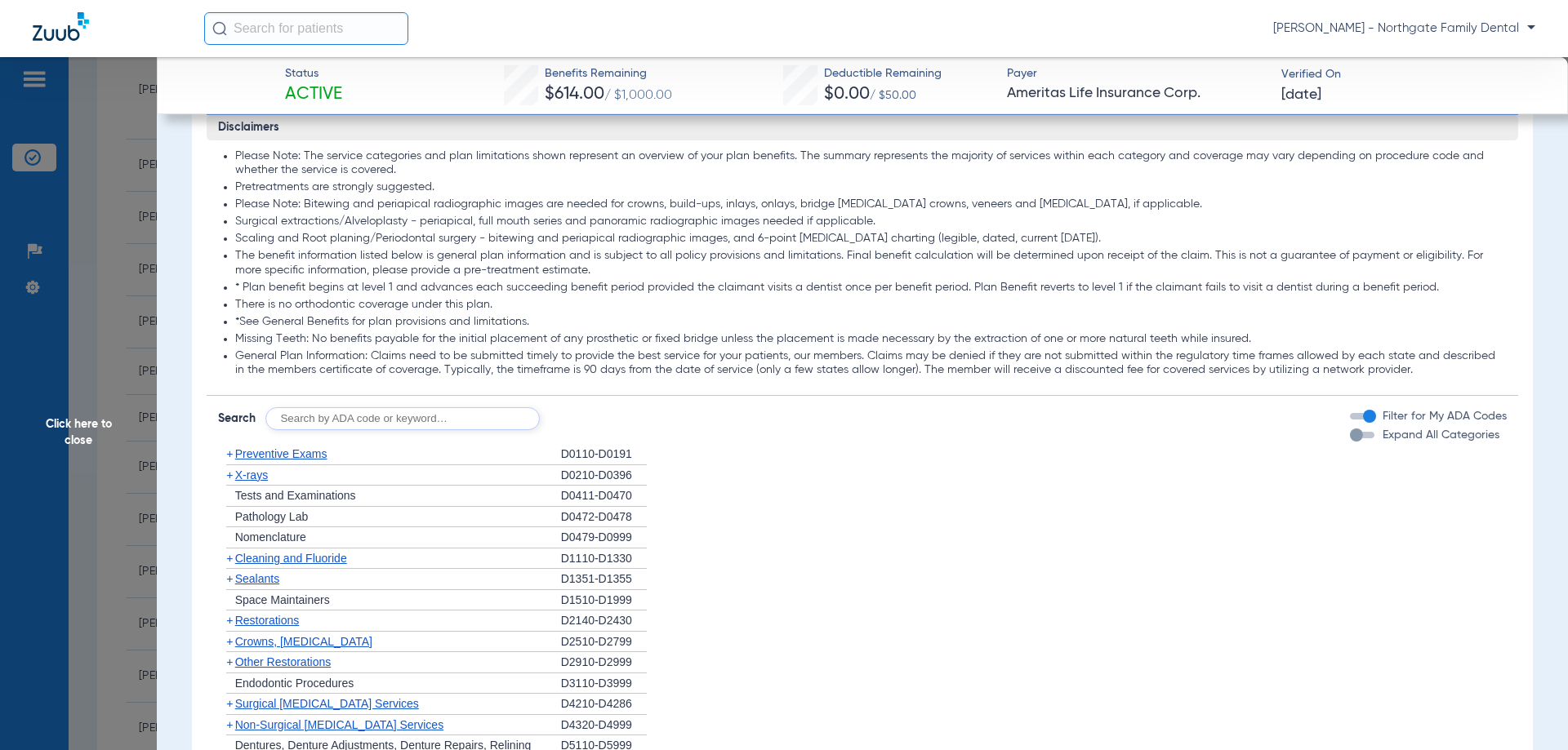
scroll to position [898, 0]
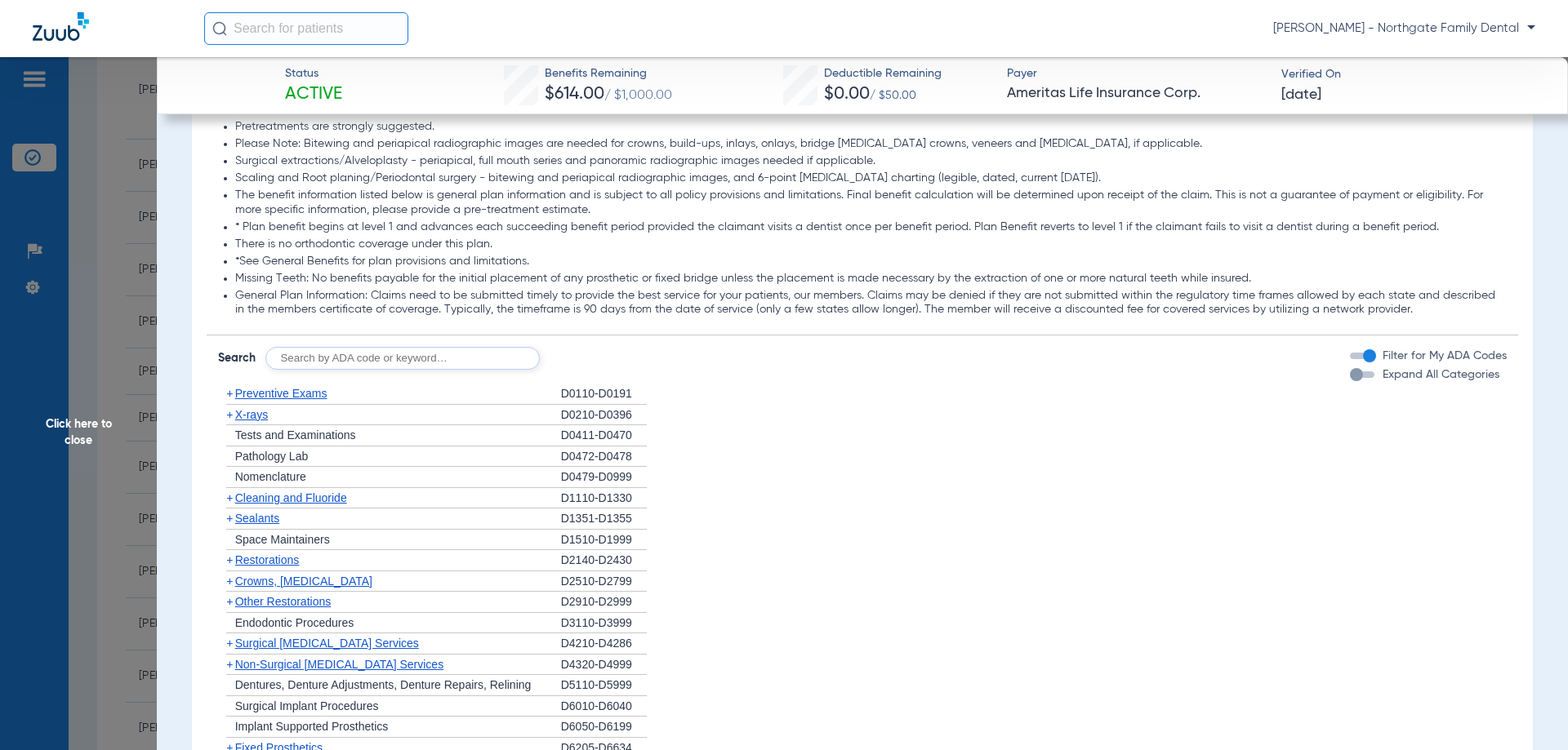
click at [390, 354] on input "text" at bounding box center [402, 358] width 274 height 23
type input "D2991"
click at [603, 354] on button "Search" at bounding box center [600, 358] width 64 height 23
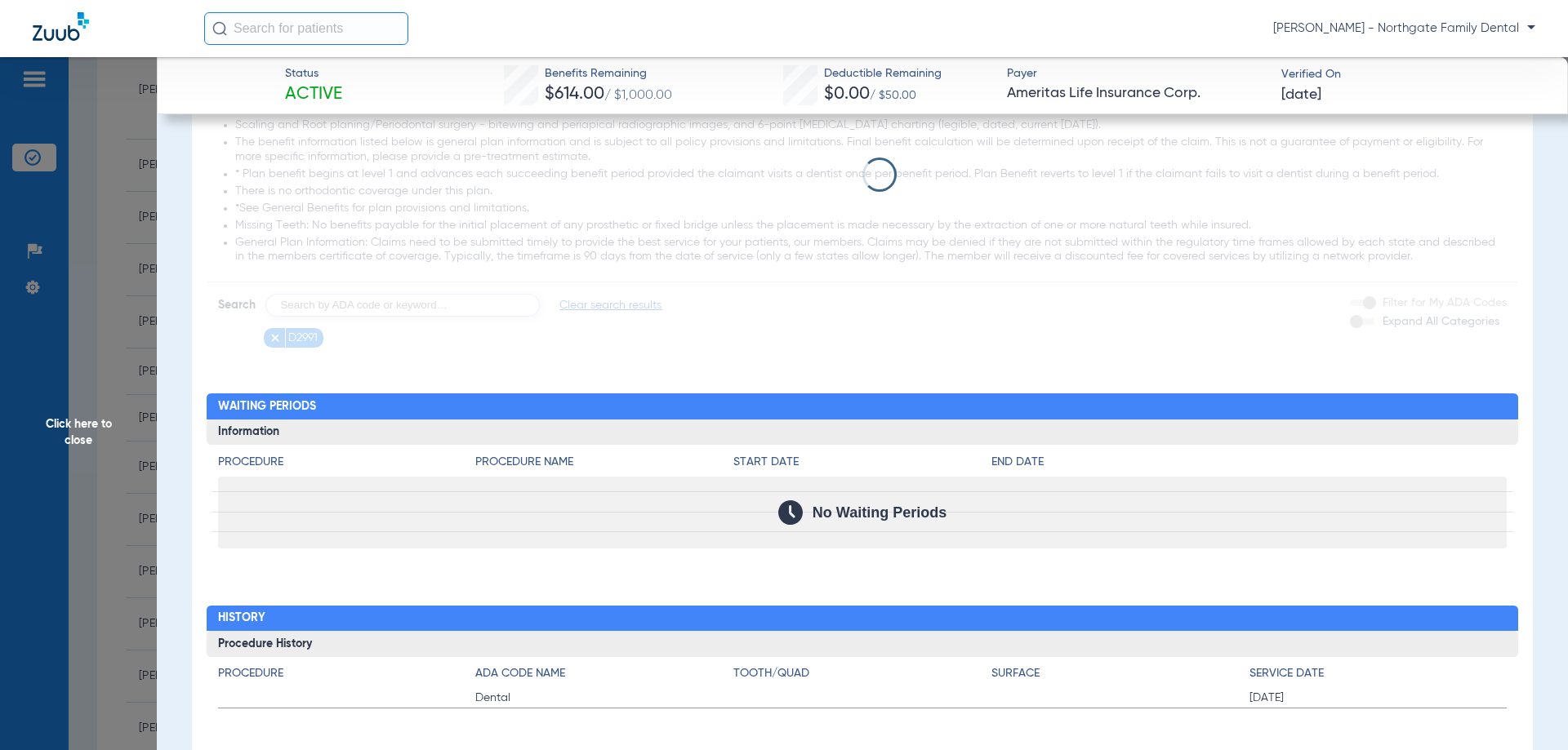
scroll to position [982, 0]
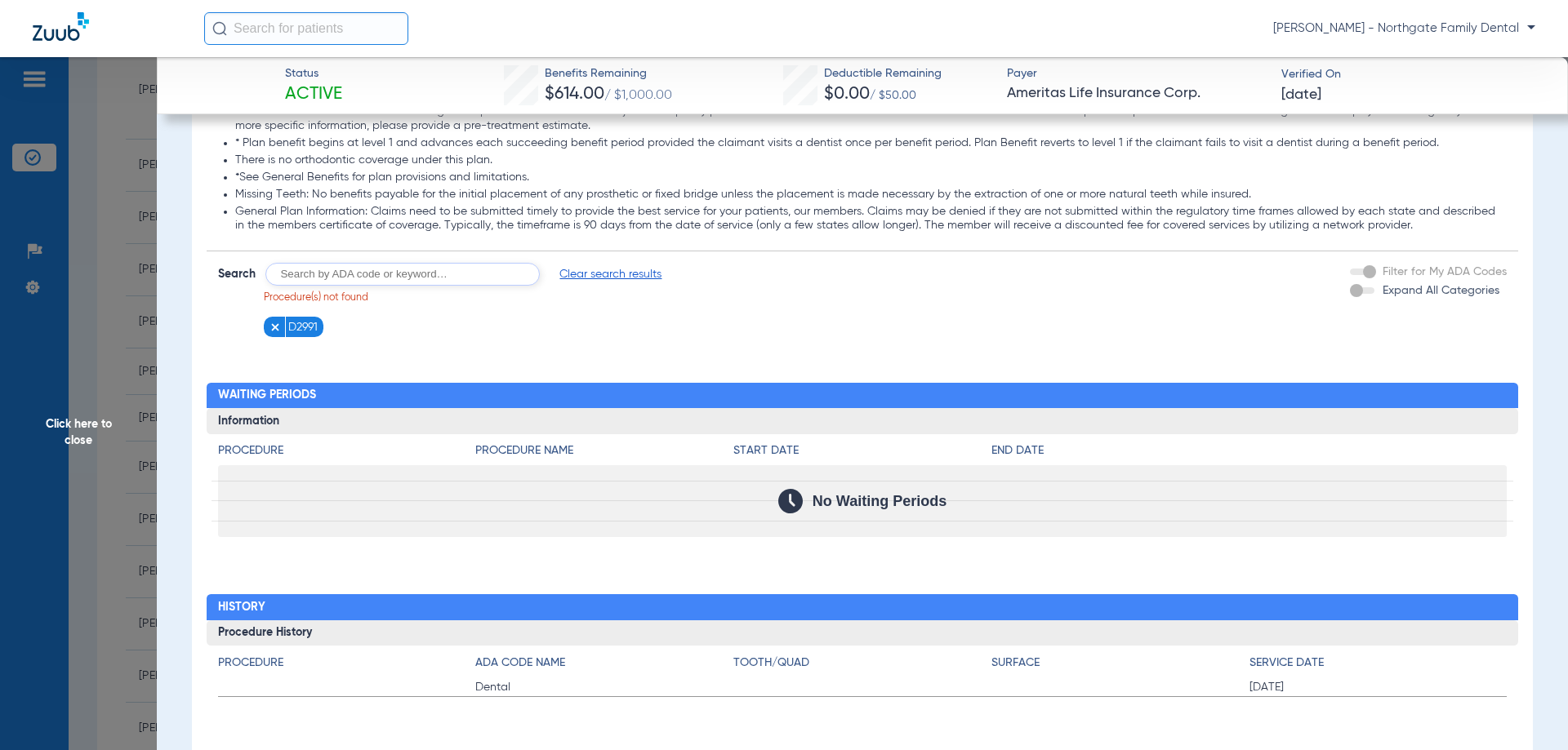
click at [273, 327] on img at bounding box center [275, 327] width 12 height 12
